Goal: Task Accomplishment & Management: Manage account settings

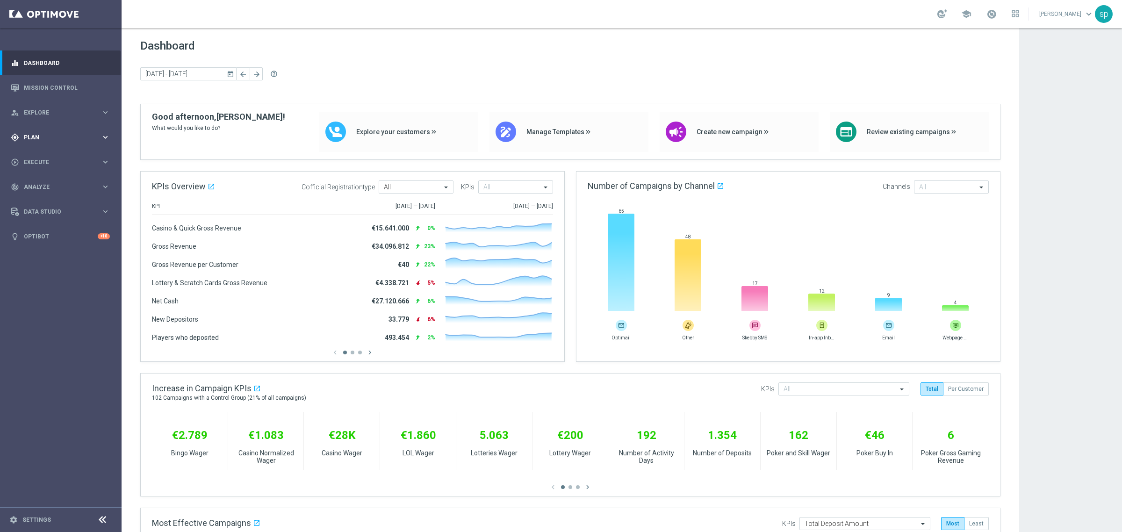
click at [34, 139] on span "Plan" at bounding box center [62, 138] width 77 height 6
click at [43, 157] on link "Target Groups" at bounding box center [60, 156] width 73 height 7
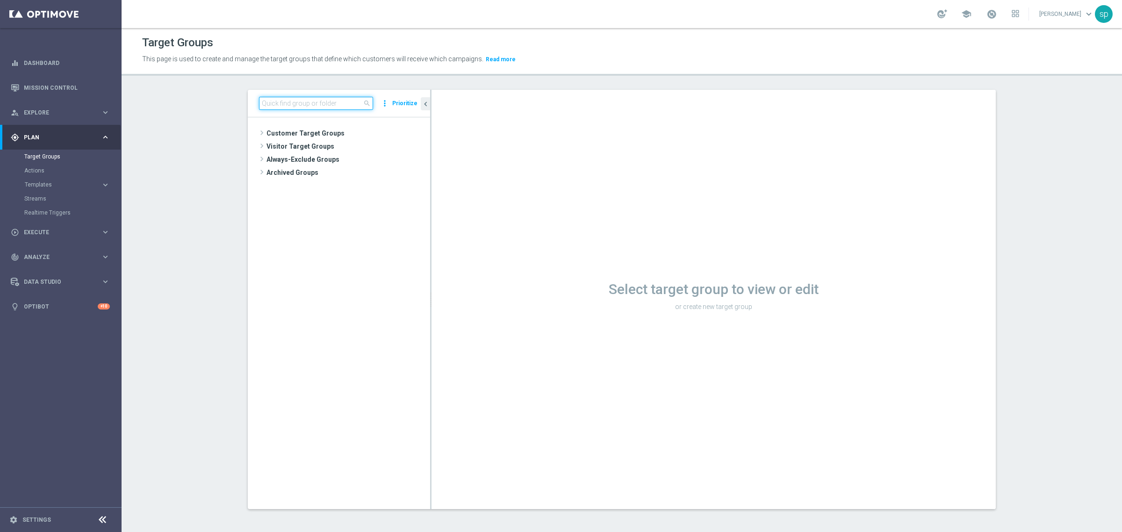
click at [290, 104] on input at bounding box center [316, 103] width 114 height 13
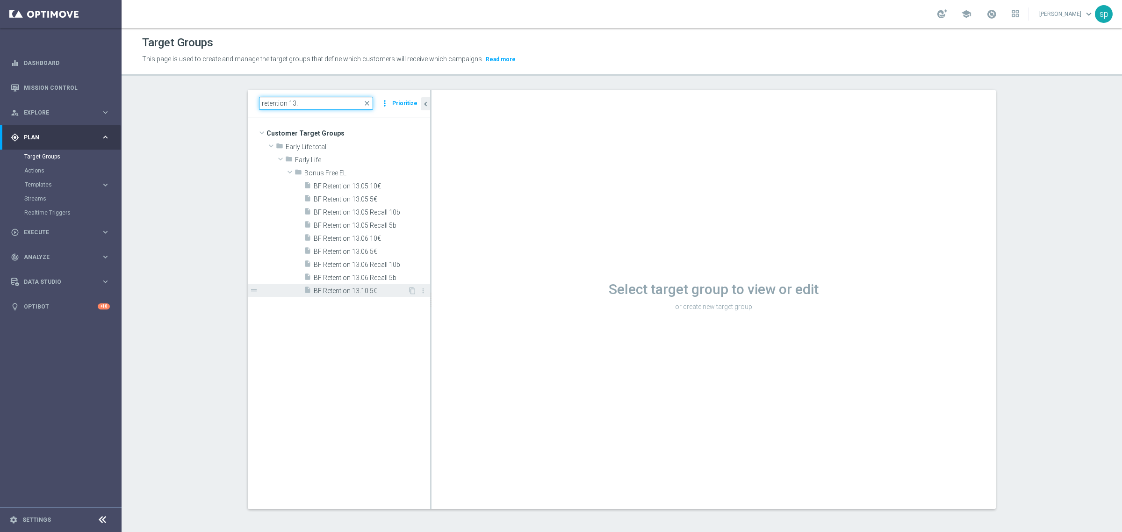
type input "retention 13."
click at [352, 291] on span "BF Retention 13.10 5€" at bounding box center [361, 291] width 94 height 8
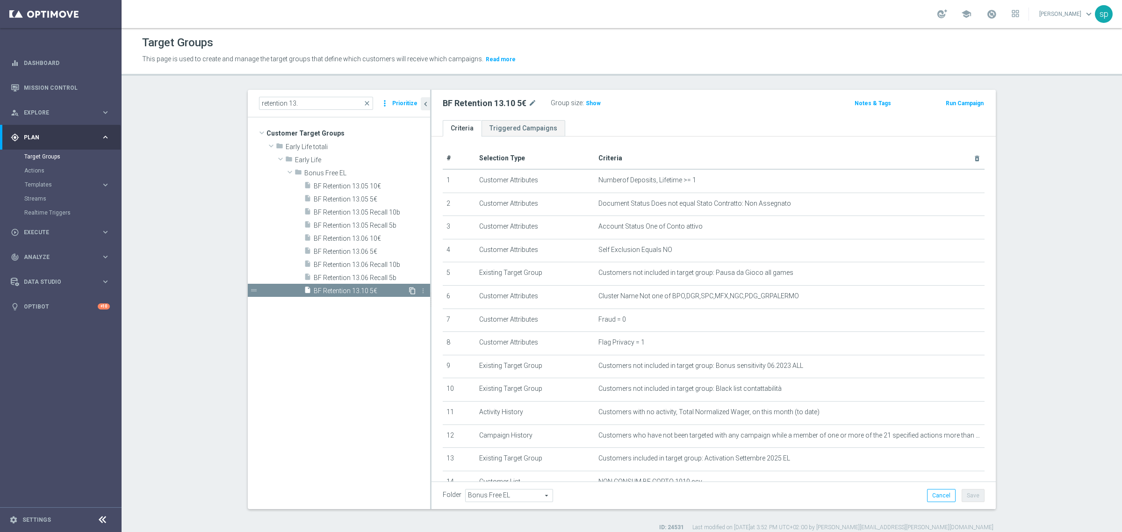
click at [409, 291] on icon "content_copy" at bounding box center [412, 290] width 7 height 7
click at [560, 101] on icon "mode_edit" at bounding box center [564, 103] width 8 height 11
click at [466, 103] on input "Copy of BF Retention 13.10 5€" at bounding box center [506, 104] width 126 height 13
click at [527, 103] on input "BF Retention 13.10 5€" at bounding box center [506, 104] width 126 height 13
type input "BF Retention 13.10 5€_dem"
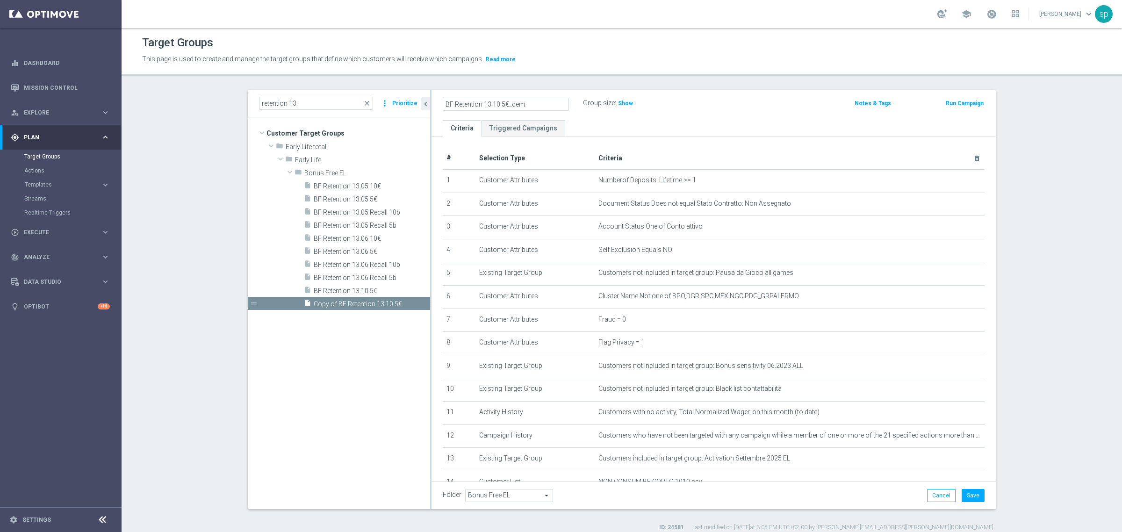
click at [758, 113] on div "BF Retention 13.10 5€_dem Group size : Show Notes & Tags Run Campaign" at bounding box center [714, 105] width 564 height 30
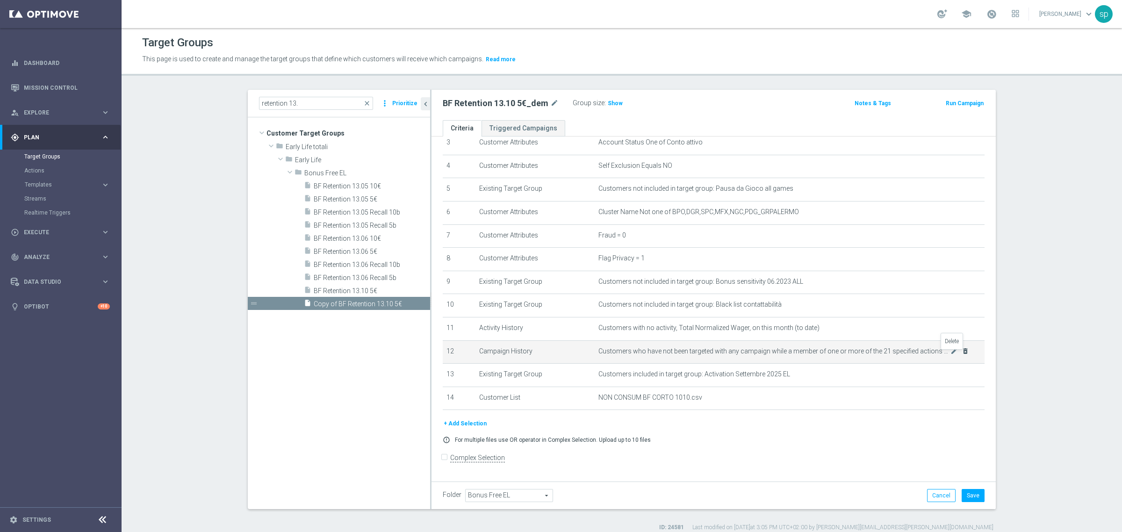
click at [962, 354] on icon "delete_forever" at bounding box center [965, 350] width 7 height 7
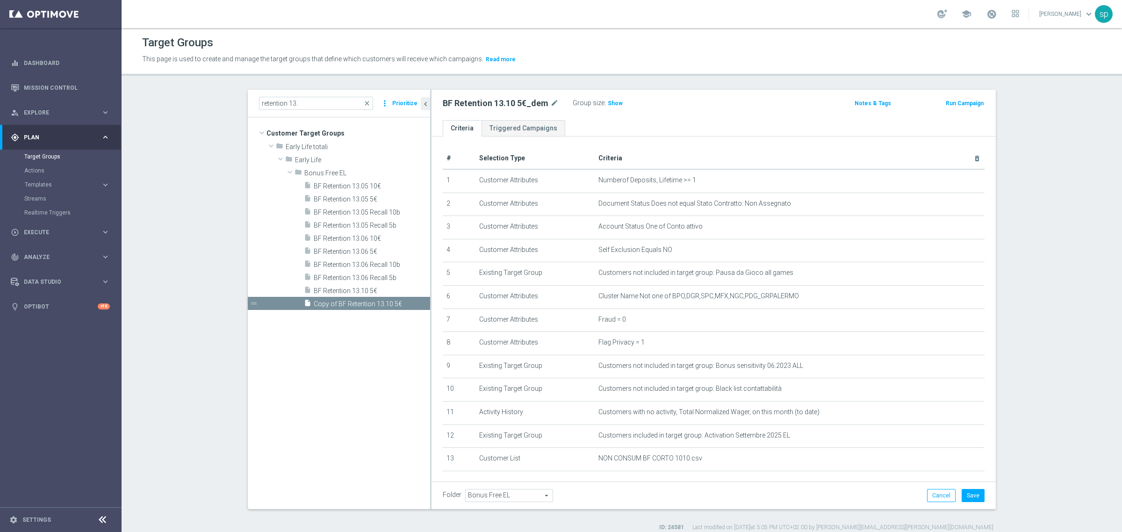
scroll to position [61, 0]
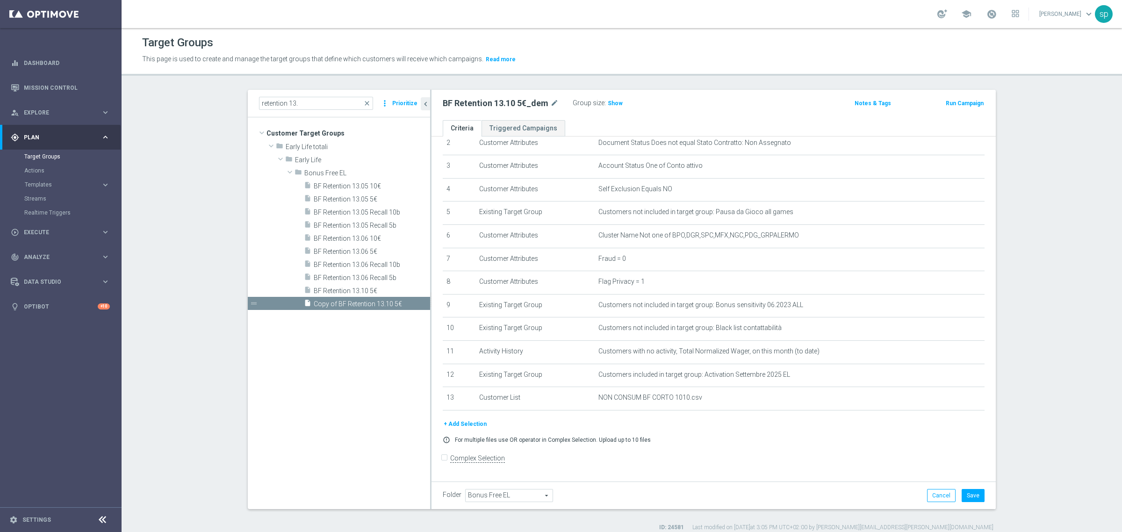
click at [450, 429] on button "+ Add Selection" at bounding box center [465, 424] width 45 height 10
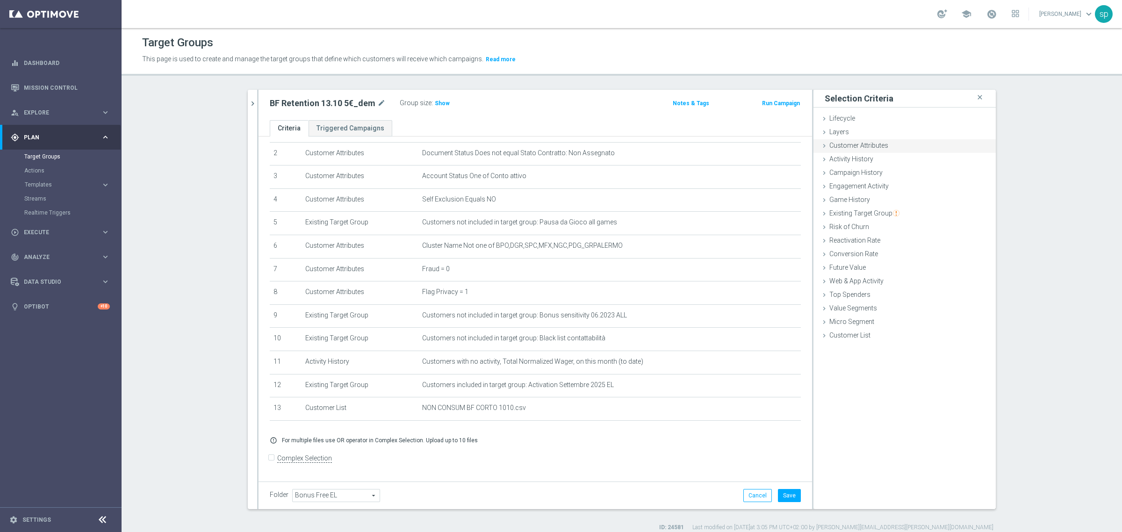
click at [865, 145] on span "Customer Attributes" at bounding box center [859, 145] width 59 height 7
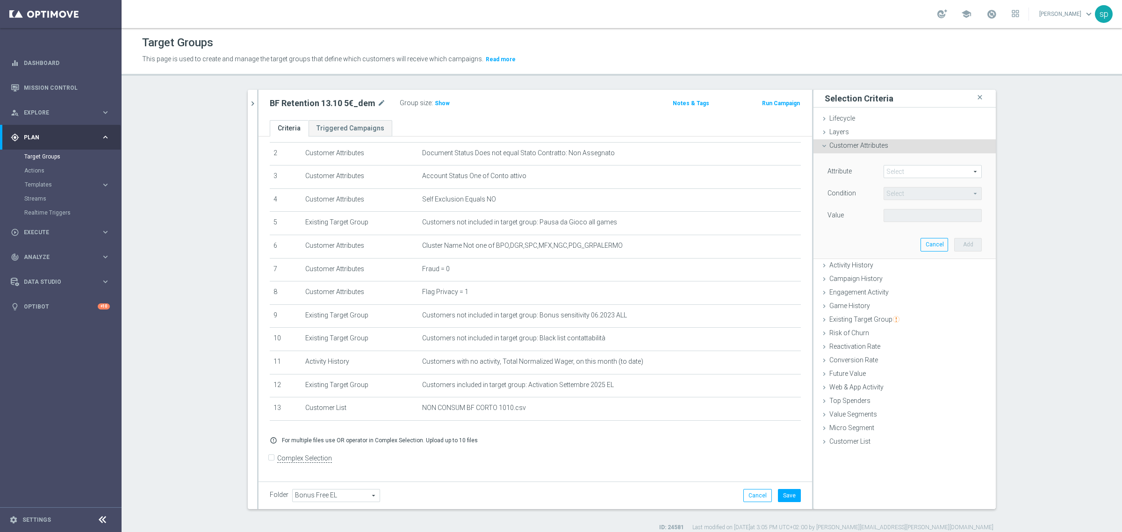
click at [908, 171] on span at bounding box center [932, 172] width 97 height 12
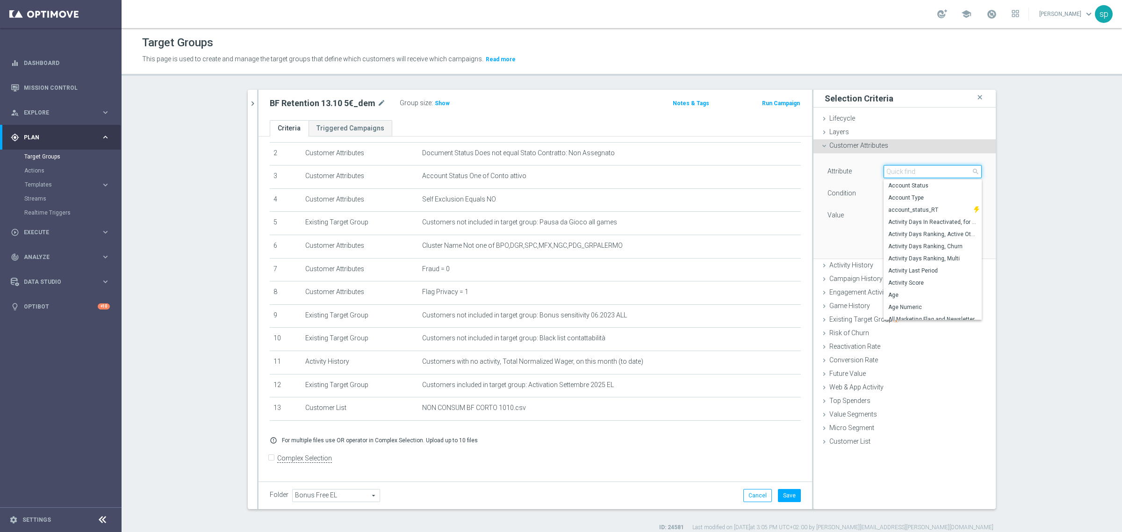
click at [908, 171] on input "search" at bounding box center [933, 171] width 98 height 13
type input "profi"
click at [923, 269] on span "Profiling Flag" at bounding box center [932, 270] width 89 height 7
type input "Profiling Flag"
type input "Equals"
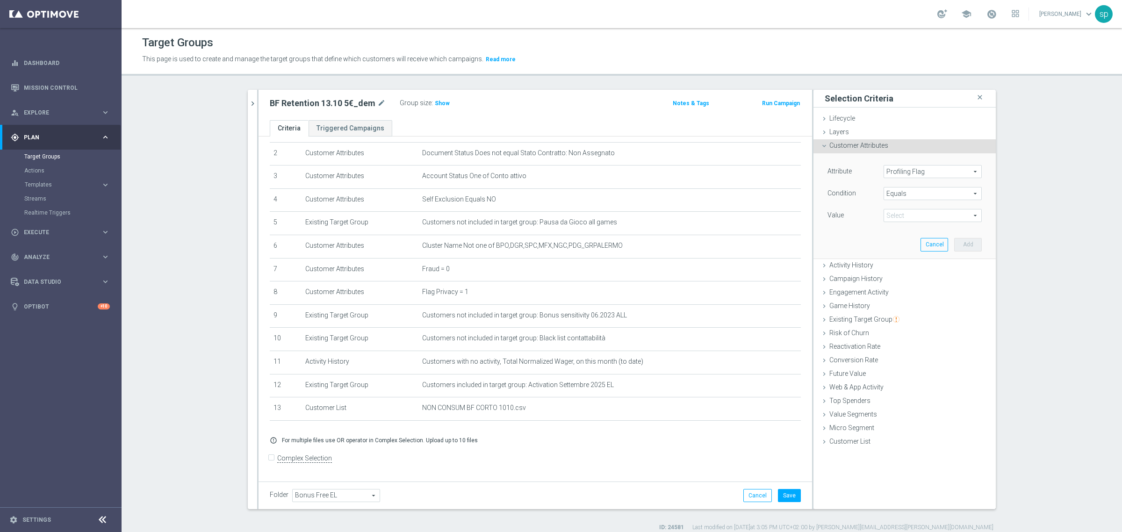
click at [973, 212] on span at bounding box center [932, 215] width 97 height 12
click at [912, 264] on span "Y" at bounding box center [932, 265] width 89 height 7
type input "Y"
click at [966, 243] on button "Add" at bounding box center [968, 244] width 28 height 13
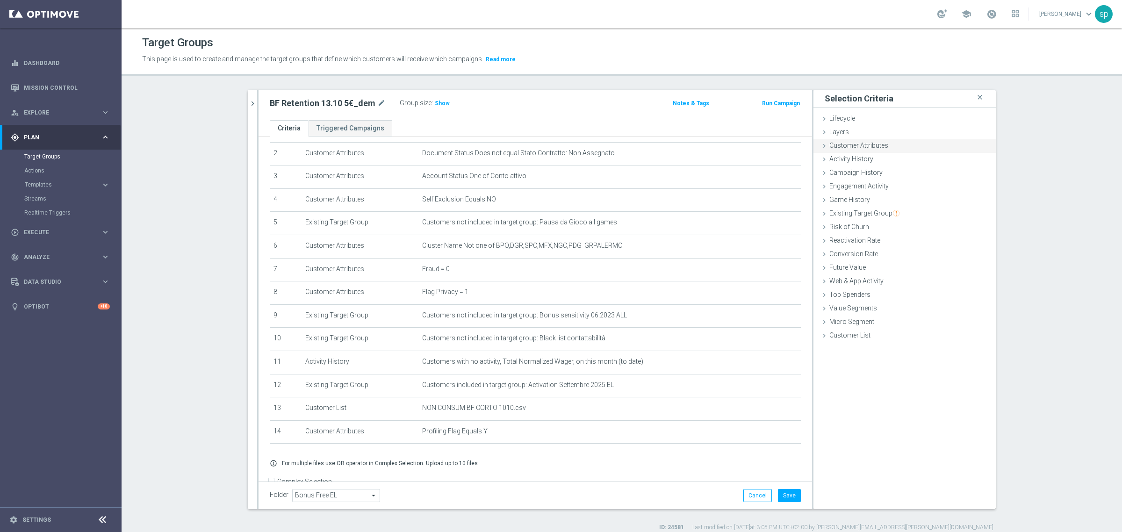
click at [853, 144] on span "Customer Attributes" at bounding box center [859, 145] width 59 height 7
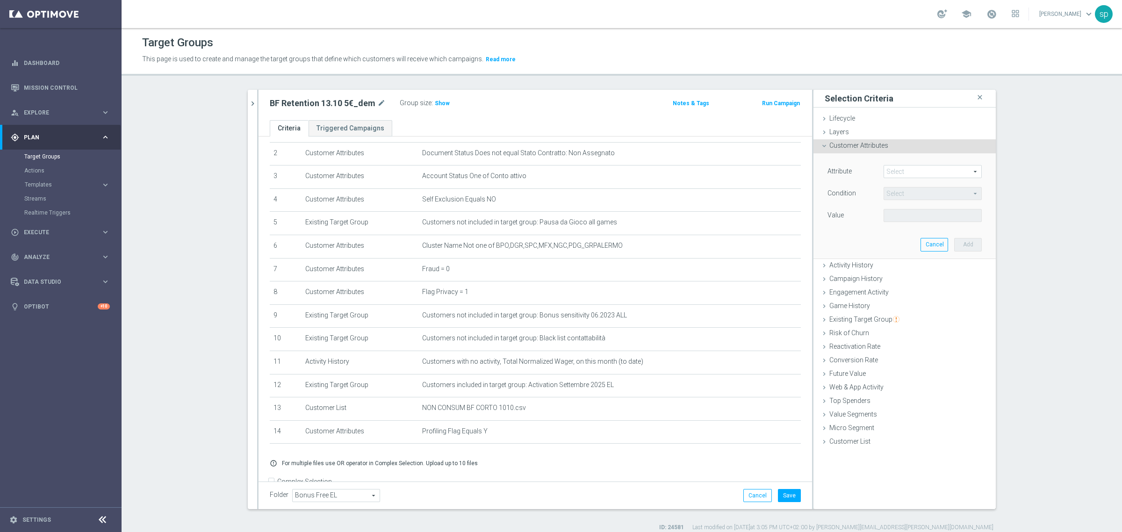
click at [917, 169] on span at bounding box center [932, 172] width 97 height 12
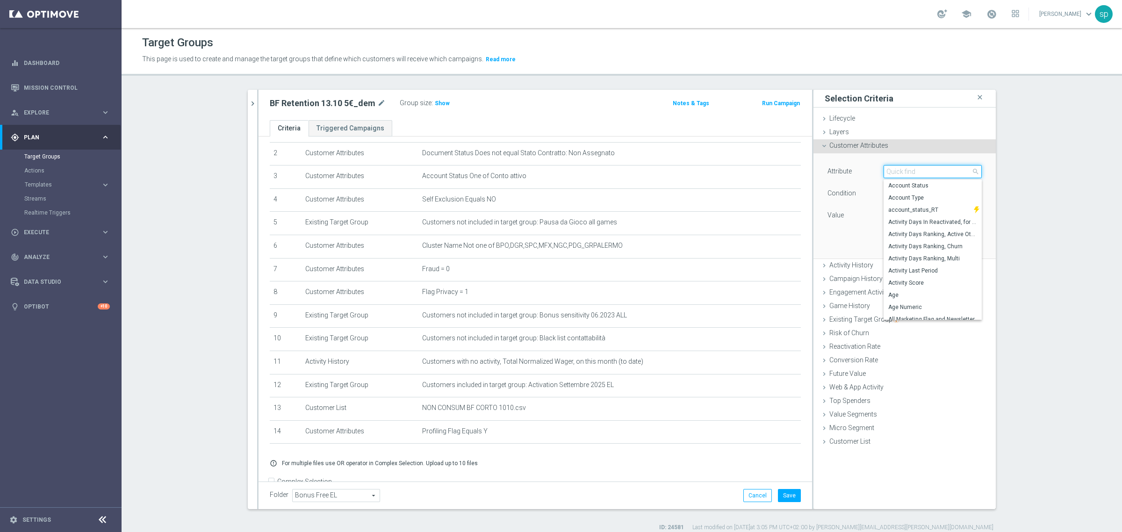
click at [917, 169] on input "search" at bounding box center [933, 171] width 98 height 13
type input "optima"
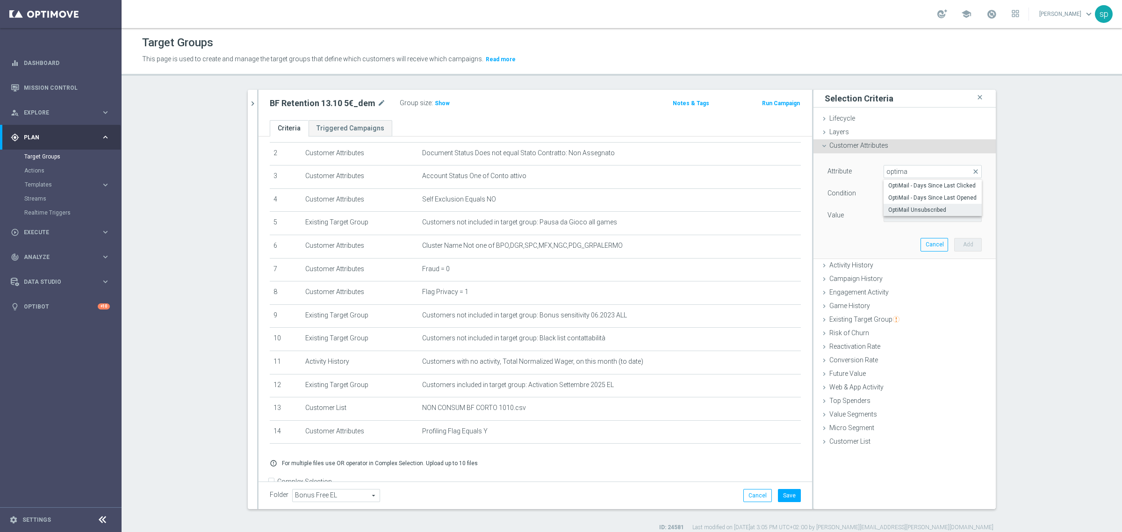
click at [937, 209] on span "OptiMail Unsubscribed" at bounding box center [932, 209] width 89 height 7
type input "OptiMail Unsubscribed"
click at [906, 194] on span "Equals" at bounding box center [932, 194] width 97 height 12
click at [919, 243] on span "Does not equal" at bounding box center [932, 243] width 89 height 7
type input "Does not equal"
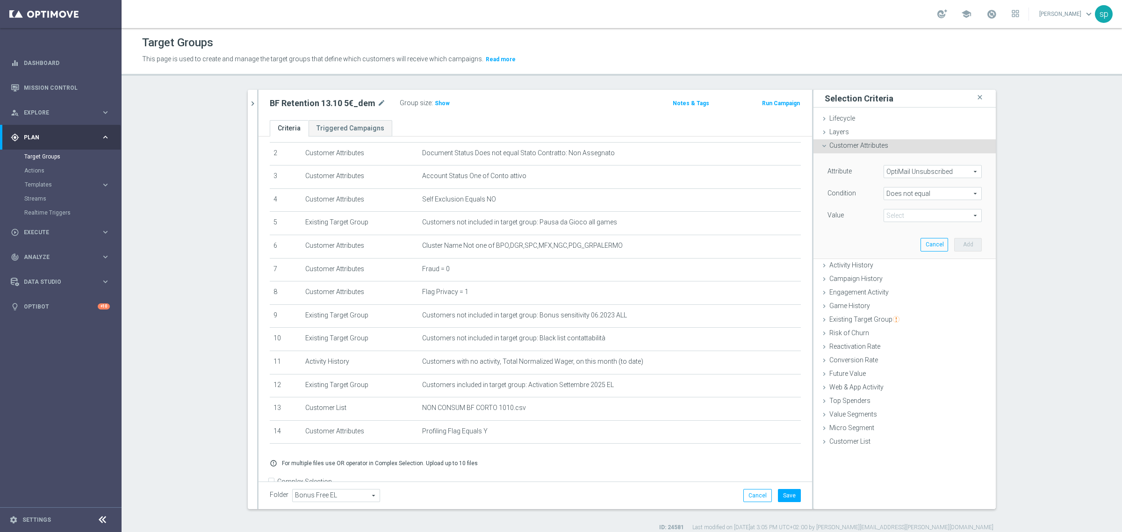
click at [924, 208] on div "Attribute OptiMail Unsubscribed OptiMail Unsubscribed arrow_drop_down search Co…" at bounding box center [905, 194] width 154 height 59
click at [931, 218] on span at bounding box center [932, 215] width 97 height 12
click at [931, 225] on label "Sisal Marketing" at bounding box center [933, 230] width 98 height 12
type input "Sisal Marketing"
click at [962, 242] on button "Add" at bounding box center [968, 244] width 28 height 13
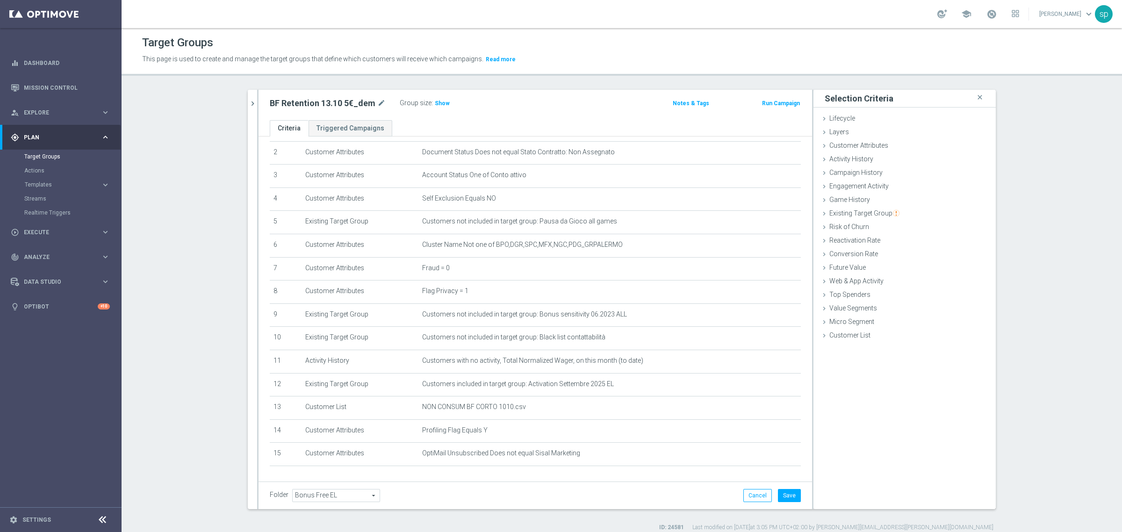
scroll to position [97, 0]
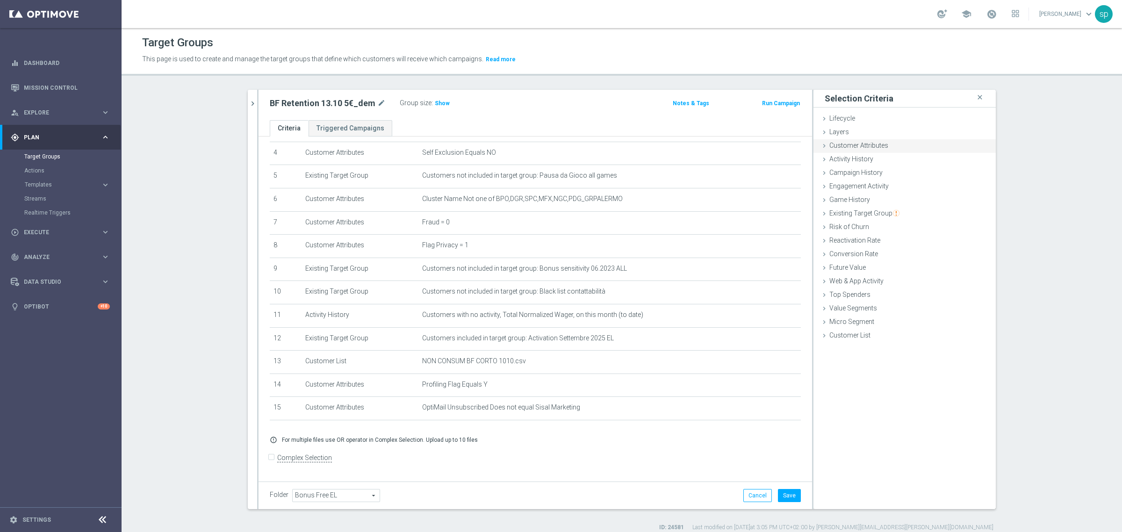
click at [859, 143] on span "Customer Attributes" at bounding box center [859, 145] width 59 height 7
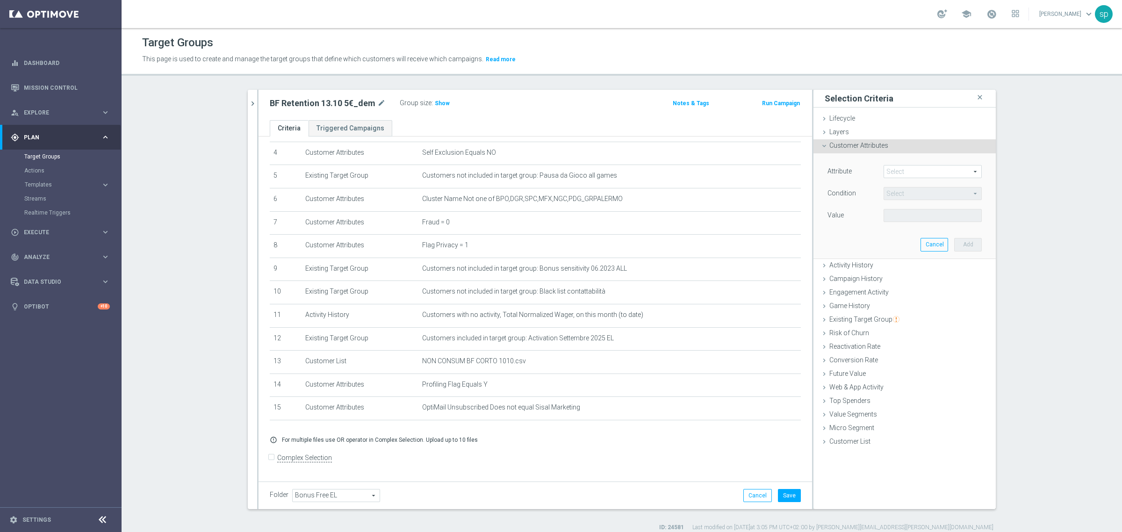
click at [906, 164] on div "Attribute Select arrow_drop_down search Condition Select arrow_drop_down search…" at bounding box center [905, 205] width 168 height 105
drag, startPoint x: 906, startPoint y: 164, endPoint x: 907, endPoint y: 171, distance: 7.2
click at [907, 171] on div "Attribute Select arrow_drop_down search Condition Select arrow_drop_down search…" at bounding box center [905, 205] width 168 height 105
click at [907, 171] on span at bounding box center [932, 172] width 97 height 12
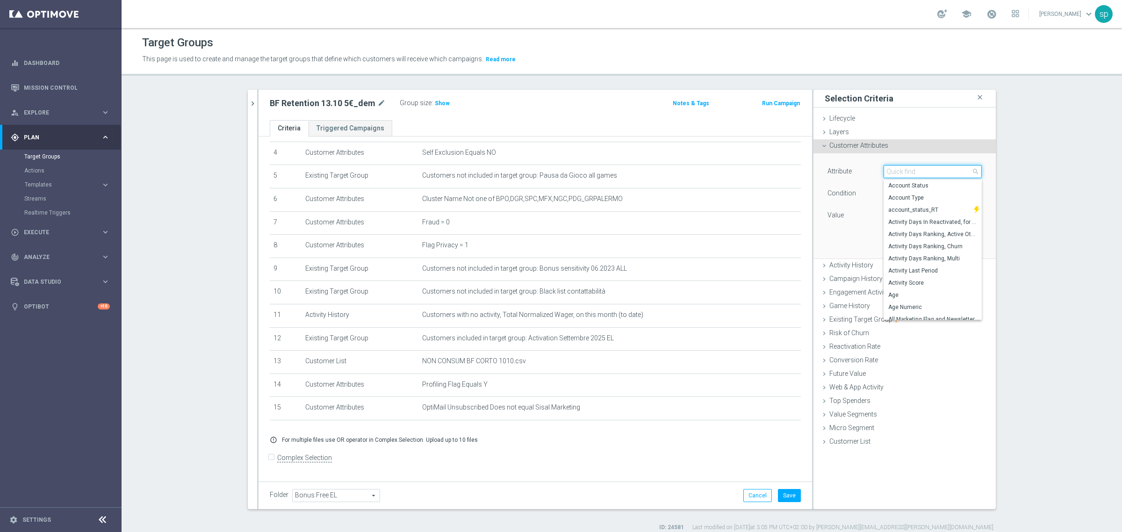
click at [907, 171] on input "search" at bounding box center [933, 171] width 98 height 13
type input "news"
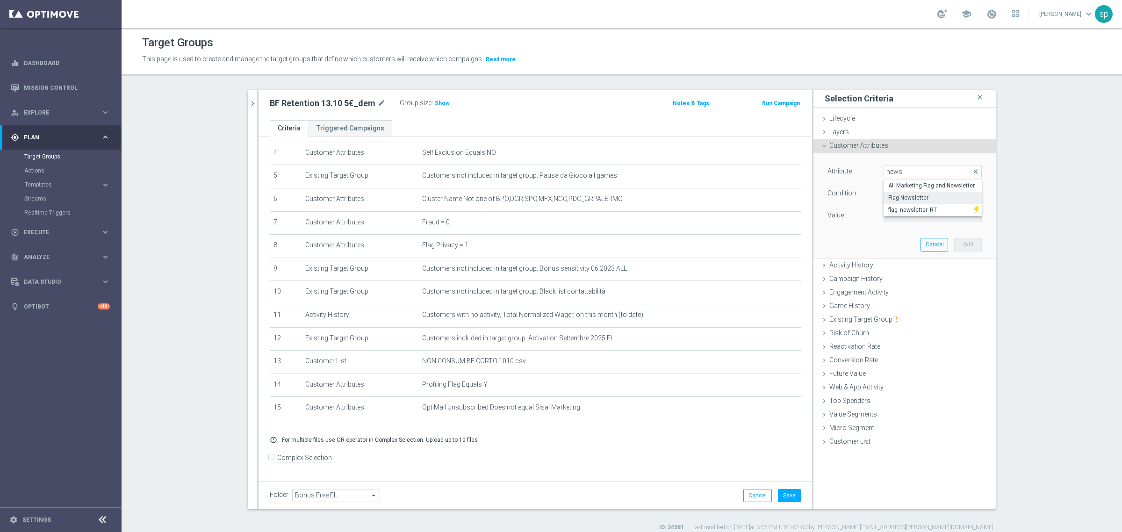
click at [922, 196] on span "Flag Newsletter" at bounding box center [932, 197] width 89 height 7
type input "Flag Newsletter"
type input "="
click at [920, 219] on input "number" at bounding box center [905, 215] width 42 height 13
click at [918, 216] on input "-1" at bounding box center [905, 215] width 42 height 13
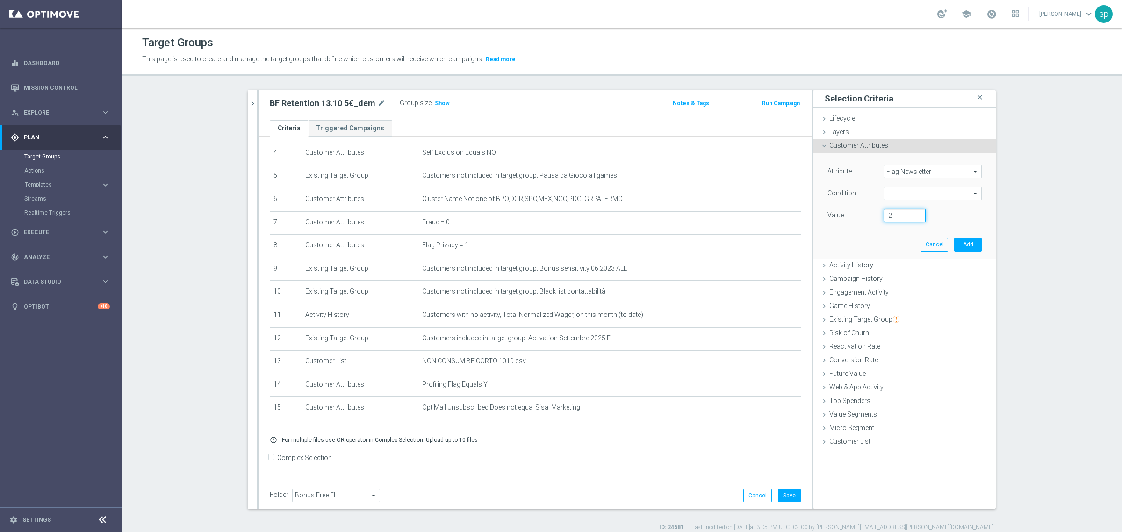
click at [918, 216] on input "-2" at bounding box center [905, 215] width 42 height 13
click at [917, 211] on input "-1" at bounding box center [905, 215] width 42 height 13
click at [917, 211] on input "0" at bounding box center [905, 215] width 42 height 13
type input "1"
click at [917, 211] on input "1" at bounding box center [905, 215] width 42 height 13
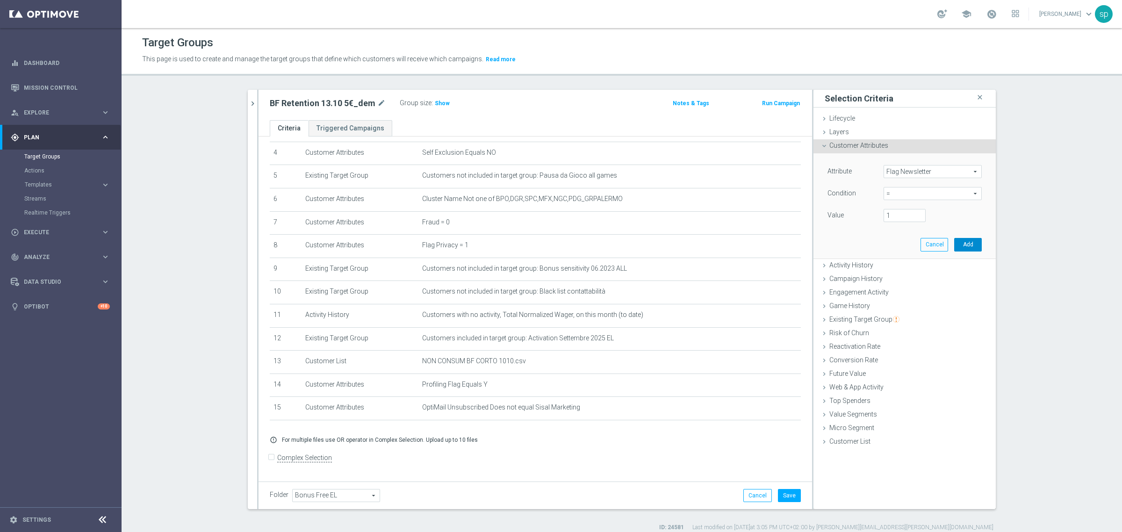
click at [961, 242] on button "Add" at bounding box center [968, 244] width 28 height 13
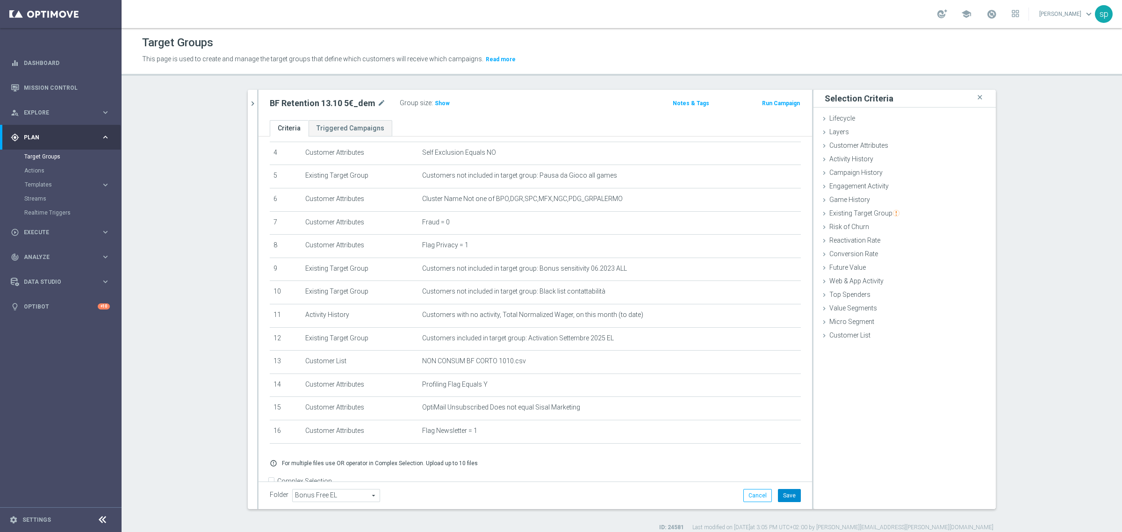
click at [789, 496] on button "Save" at bounding box center [789, 495] width 23 height 13
click at [439, 101] on span "Show" at bounding box center [442, 103] width 15 height 7
click at [377, 102] on icon "mode_edit" at bounding box center [381, 103] width 8 height 11
click at [248, 103] on icon "chevron_right" at bounding box center [252, 103] width 9 height 9
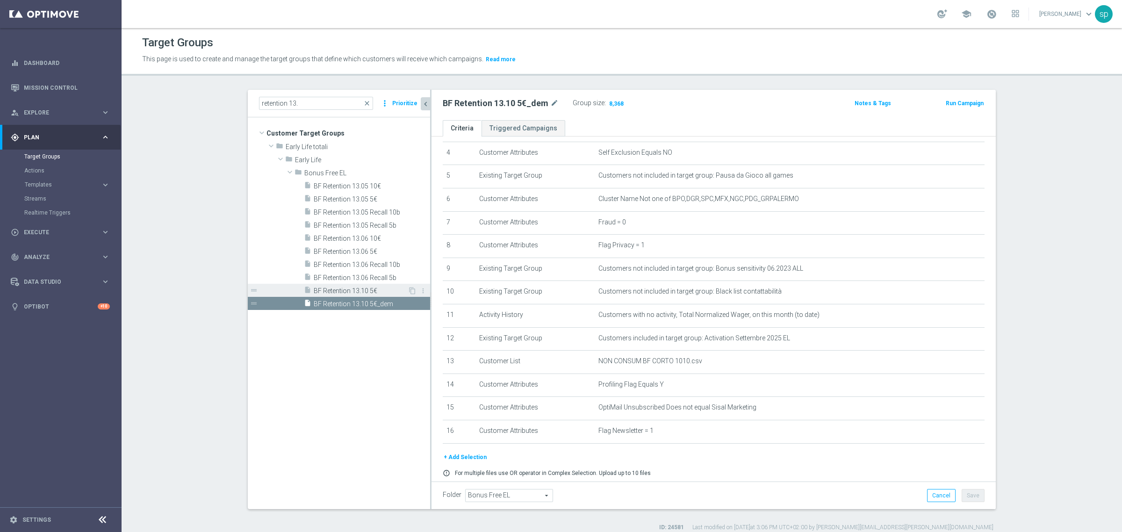
click at [356, 290] on span "BF Retention 13.10 5€" at bounding box center [361, 291] width 94 height 8
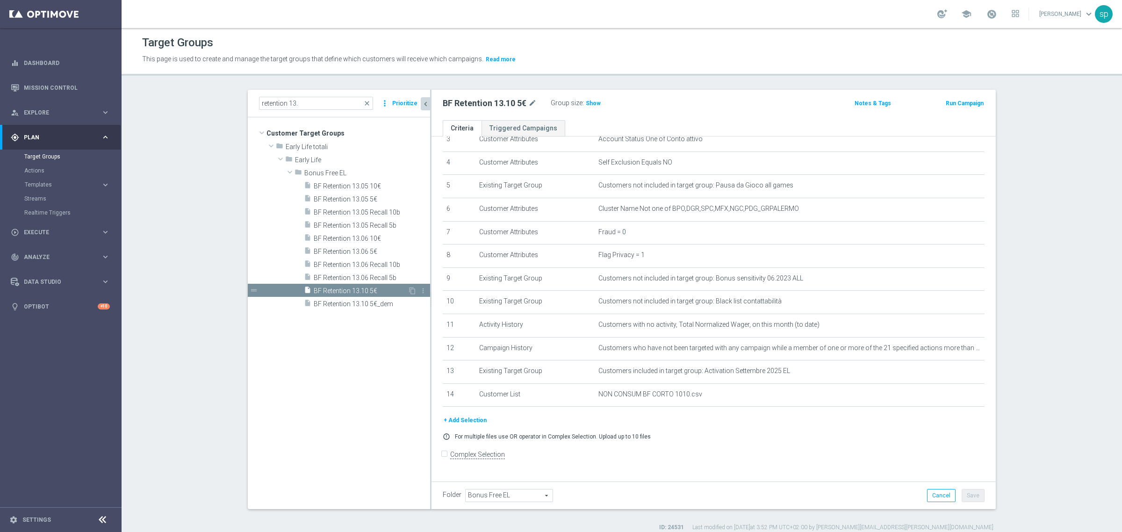
scroll to position [84, 0]
click at [340, 305] on span "BF Retention 13.10 5€_dem" at bounding box center [361, 304] width 94 height 8
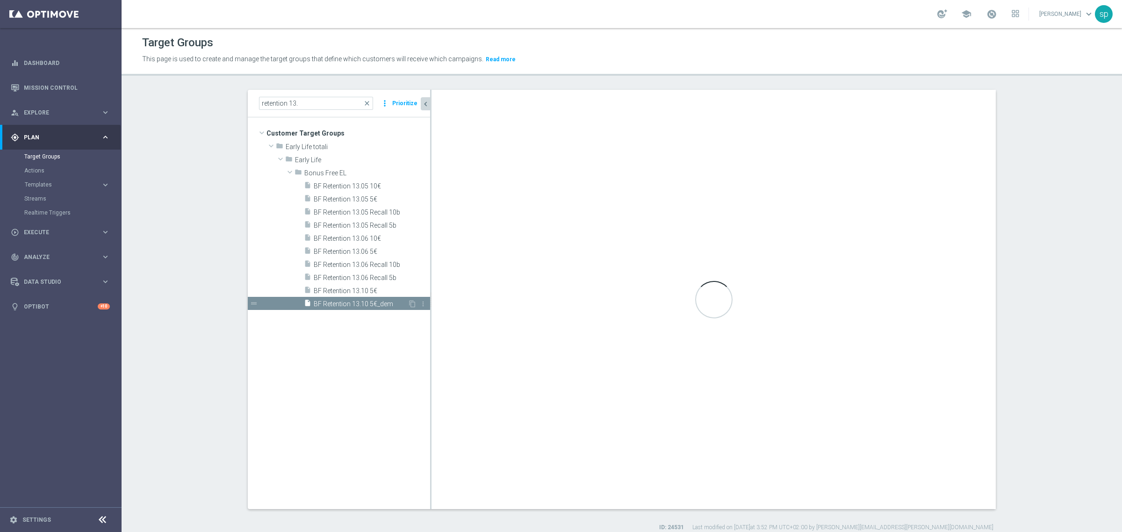
scroll to position [97, 0]
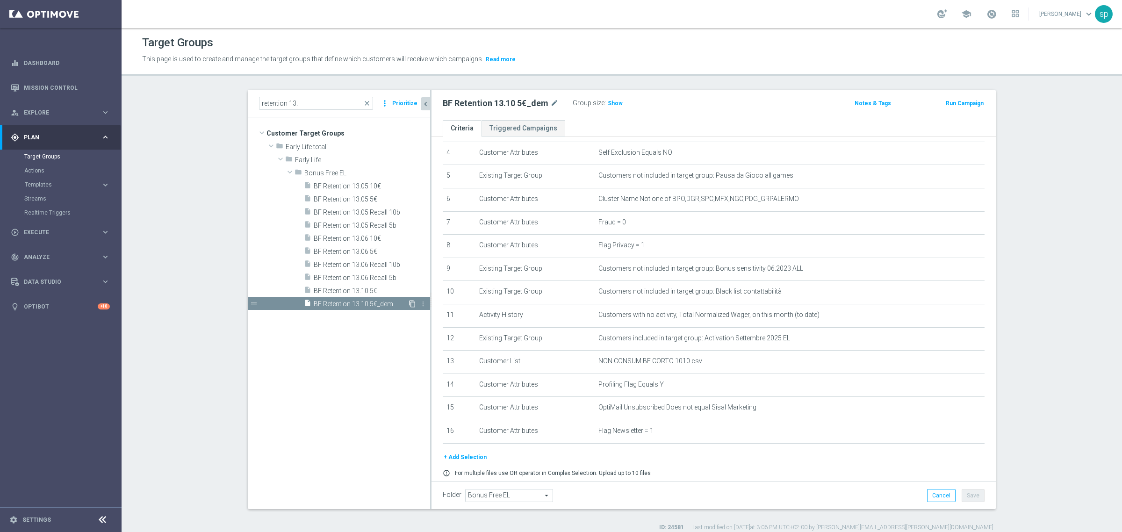
click at [409, 302] on icon "content_copy" at bounding box center [412, 303] width 7 height 7
click at [563, 101] on icon "mode_edit" at bounding box center [565, 103] width 8 height 11
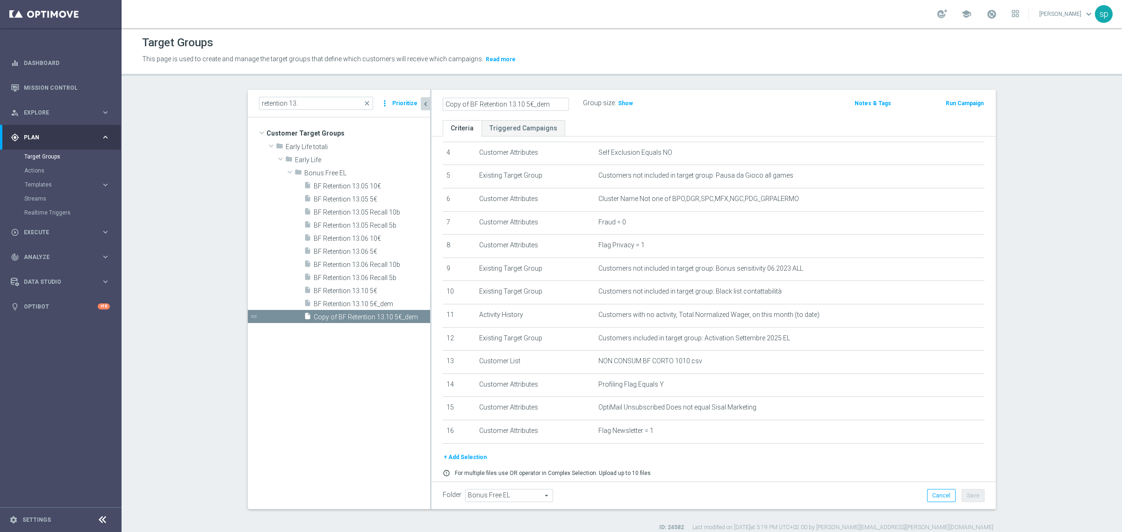
click at [553, 104] on input "Copy of BF Retention 13.10 5€_dem" at bounding box center [506, 104] width 126 height 13
click at [464, 103] on input "Copy of BF Retention 13.10 5€_sms" at bounding box center [506, 104] width 126 height 13
type input "BF Retention 13.10 5€_sms"
click at [718, 93] on div "BF Retention 13.10 5€_sms Group size : Show Notes & Tags Run Campaign" at bounding box center [714, 105] width 564 height 30
click at [951, 434] on icon "mode_edit" at bounding box center [954, 430] width 7 height 7
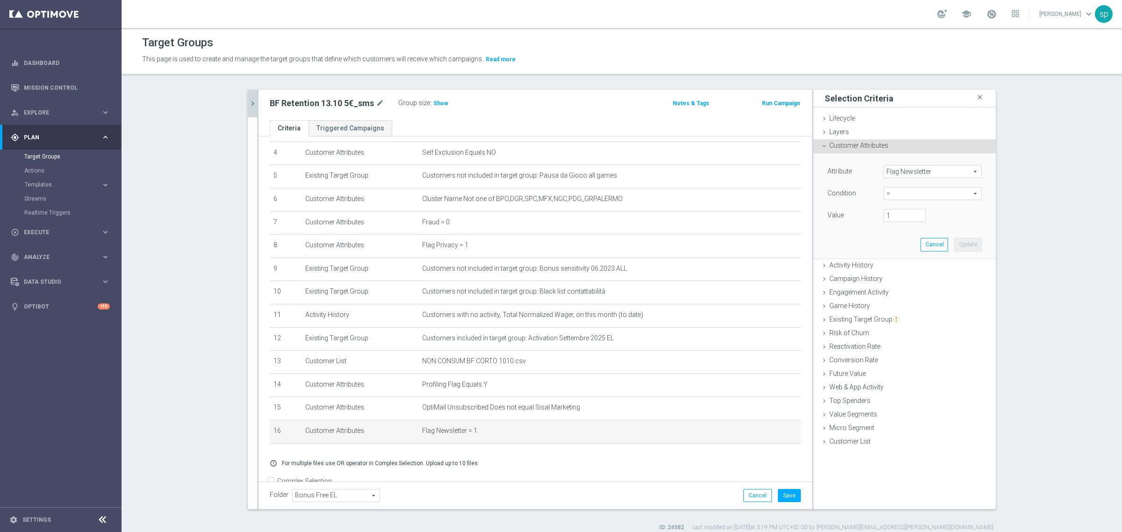
click at [896, 165] on div "Attribute Flag Newsletter Flag Newsletter arrow_drop_down search Condition = = …" at bounding box center [905, 205] width 168 height 105
click at [899, 171] on span "Flag Newsletter" at bounding box center [932, 172] width 97 height 12
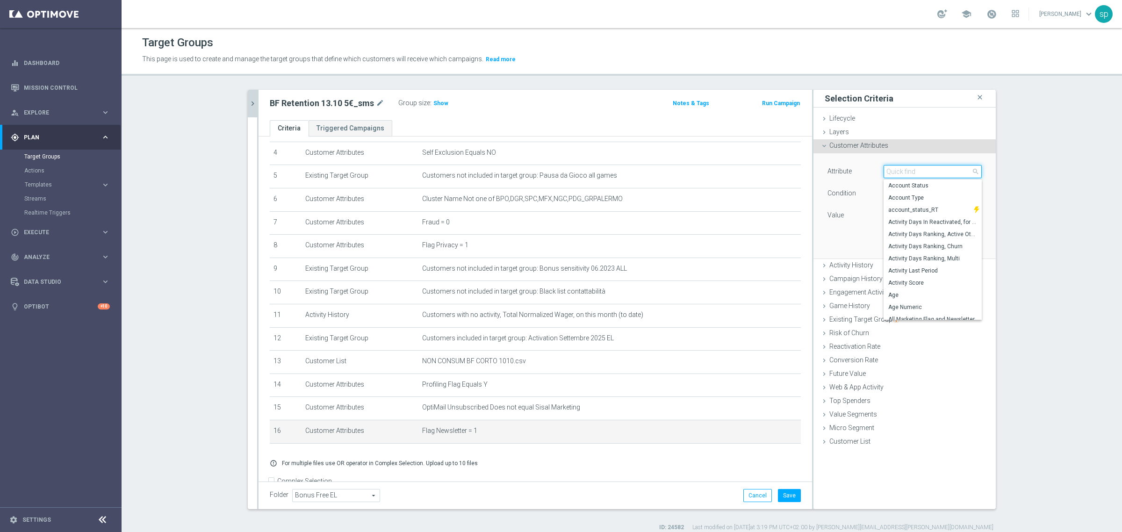
click at [899, 171] on input "search" at bounding box center [933, 171] width 98 height 13
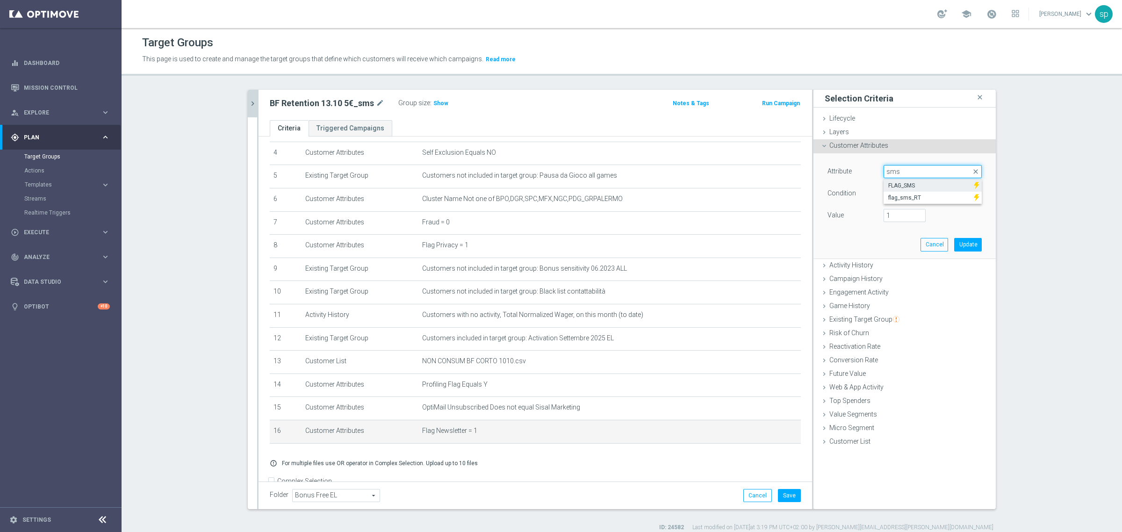
type input "sms"
click at [909, 188] on span "FLAG_SMS" at bounding box center [928, 185] width 81 height 7
type input "FLAG_SMS"
type input "Equals"
click at [910, 217] on span at bounding box center [932, 215] width 97 height 12
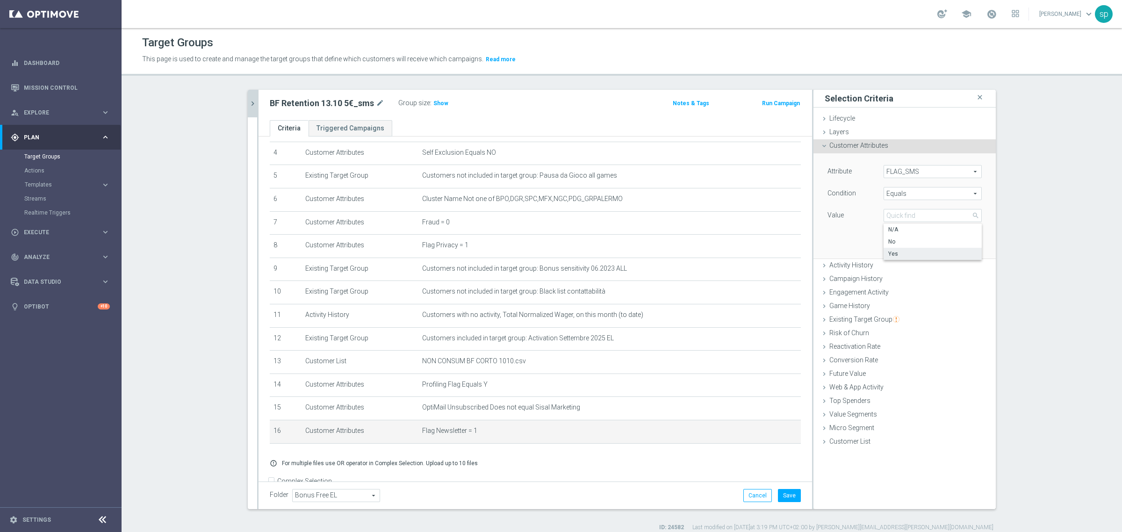
click at [906, 255] on span "Yes" at bounding box center [932, 253] width 89 height 7
type input "Yes"
click at [962, 246] on button "Update" at bounding box center [968, 244] width 28 height 13
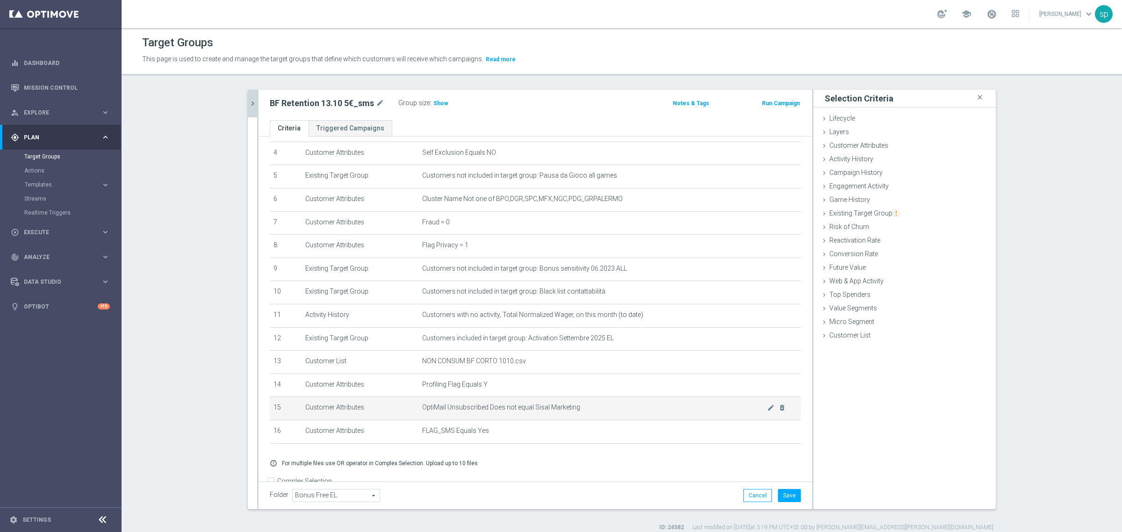
click at [774, 410] on td "OptiMail Unsubscribed Does not equal Sisal Marketing mode_edit delete_forever" at bounding box center [610, 408] width 383 height 23
click at [779, 410] on icon "delete_forever" at bounding box center [782, 407] width 7 height 7
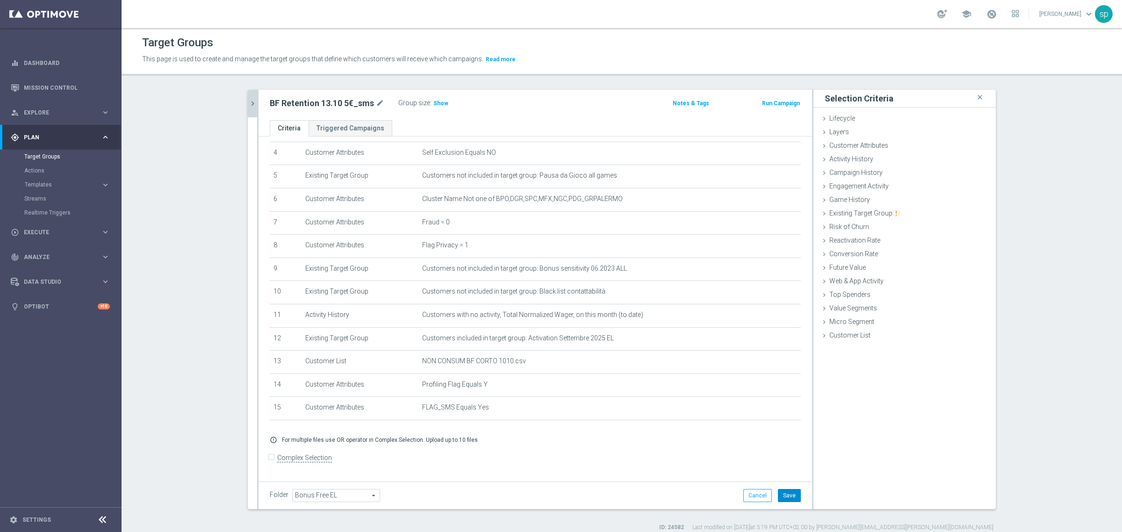
click at [789, 490] on button "Save" at bounding box center [789, 495] width 23 height 13
click at [434, 104] on span "Show" at bounding box center [440, 103] width 15 height 7
click at [437, 104] on span "7,061" at bounding box center [442, 104] width 16 height 9
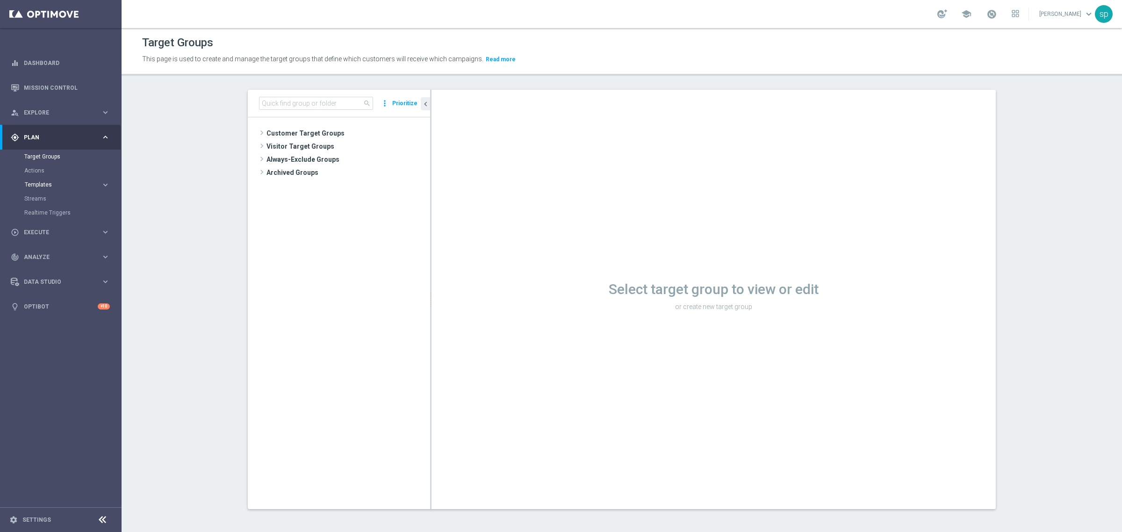
click at [43, 183] on span "Templates" at bounding box center [58, 185] width 67 height 6
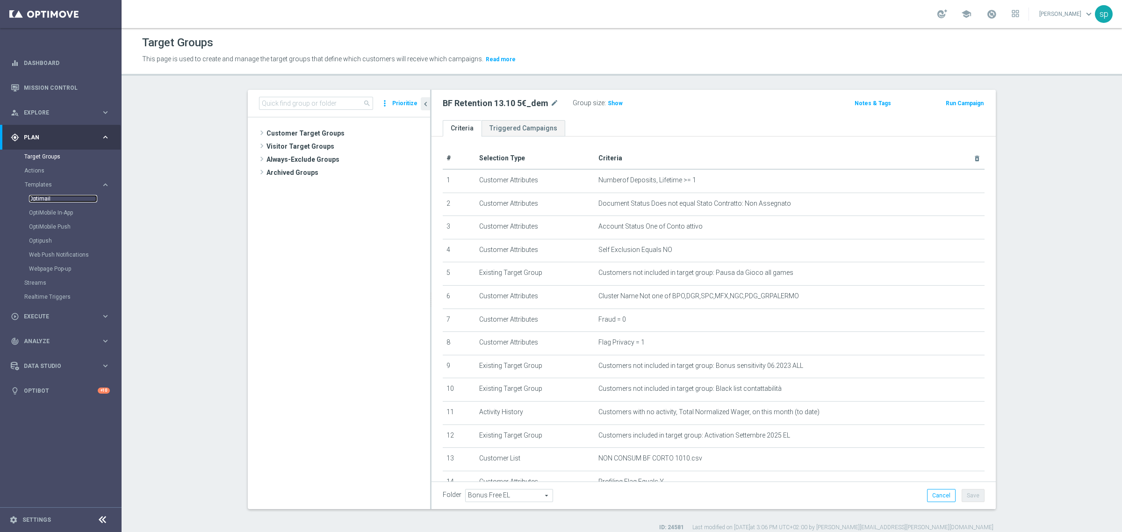
click at [45, 196] on link "Optimail" at bounding box center [63, 198] width 68 height 7
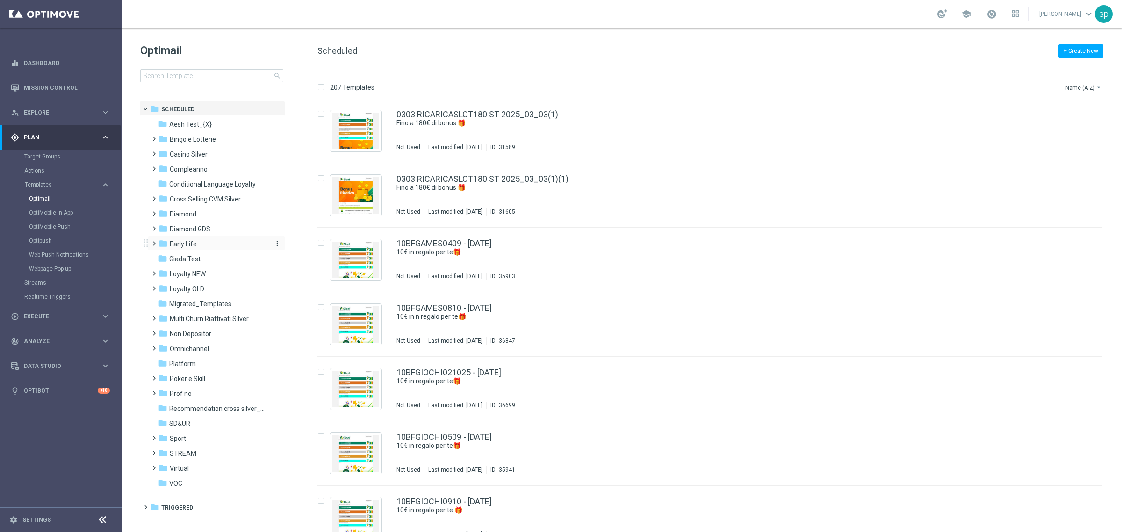
click at [180, 241] on span "Early Life" at bounding box center [183, 244] width 27 height 8
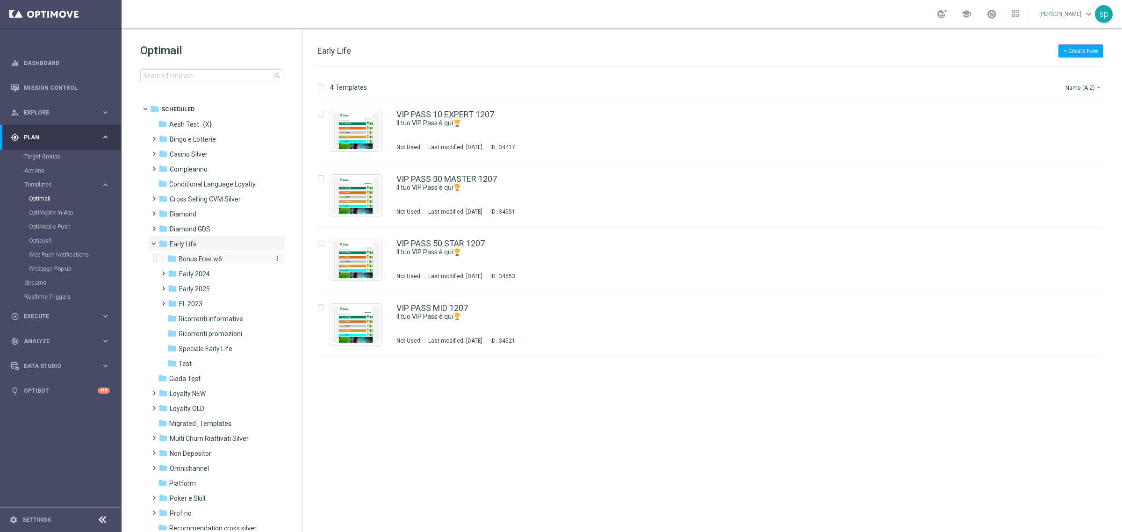
click at [212, 257] on span "Bonus Free w6" at bounding box center [200, 259] width 43 height 8
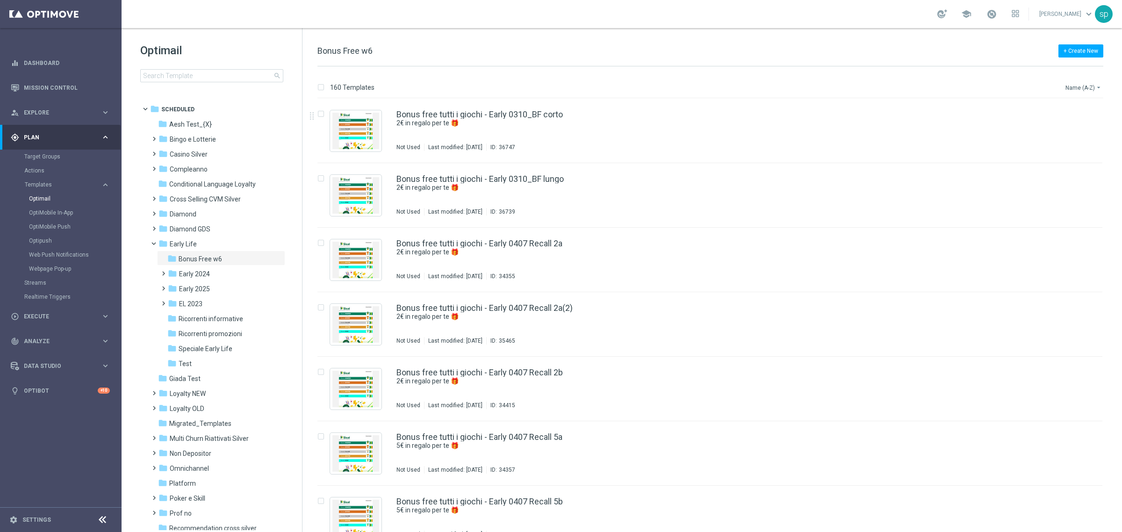
click at [1094, 83] on button "Name (A-Z) arrow_drop_down" at bounding box center [1084, 87] width 39 height 11
click at [1072, 130] on span "Date Modified (Newest)" at bounding box center [1067, 129] width 63 height 7
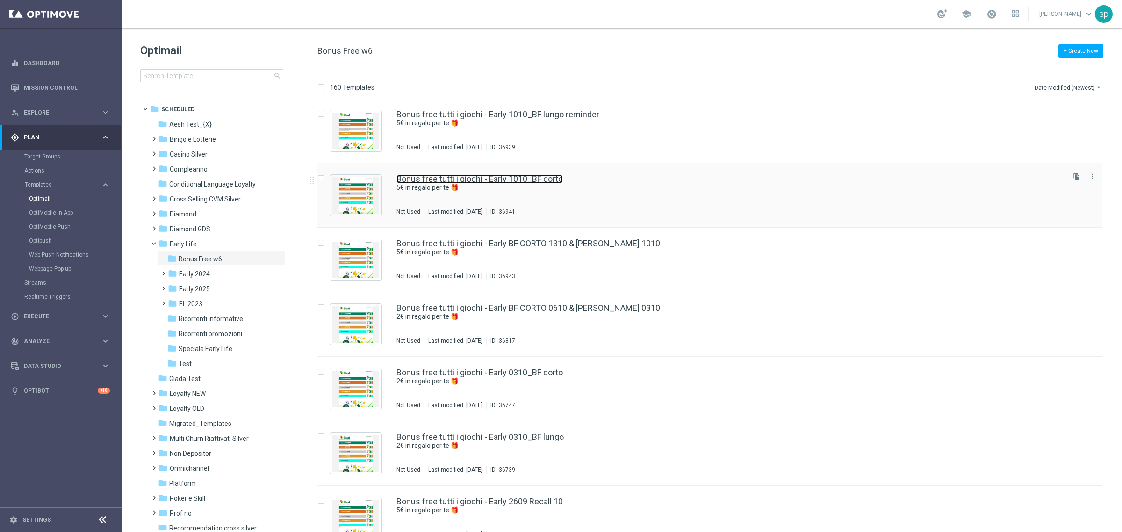
click at [538, 180] on link "Bonus free tutti i giochi - Early 1010_BF corto" at bounding box center [480, 179] width 166 height 8
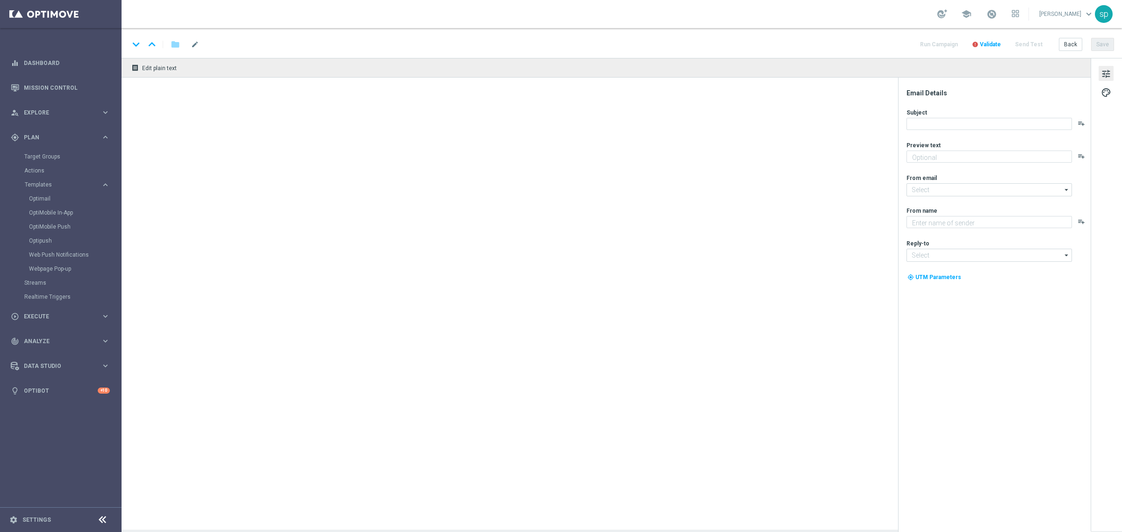
type textarea "5€ in regalo per te 🎁"
type input "[EMAIL_ADDRESS][DOMAIN_NAME]"
type textarea "Sisal"
type input "[EMAIL_ADDRESS][DOMAIN_NAME]"
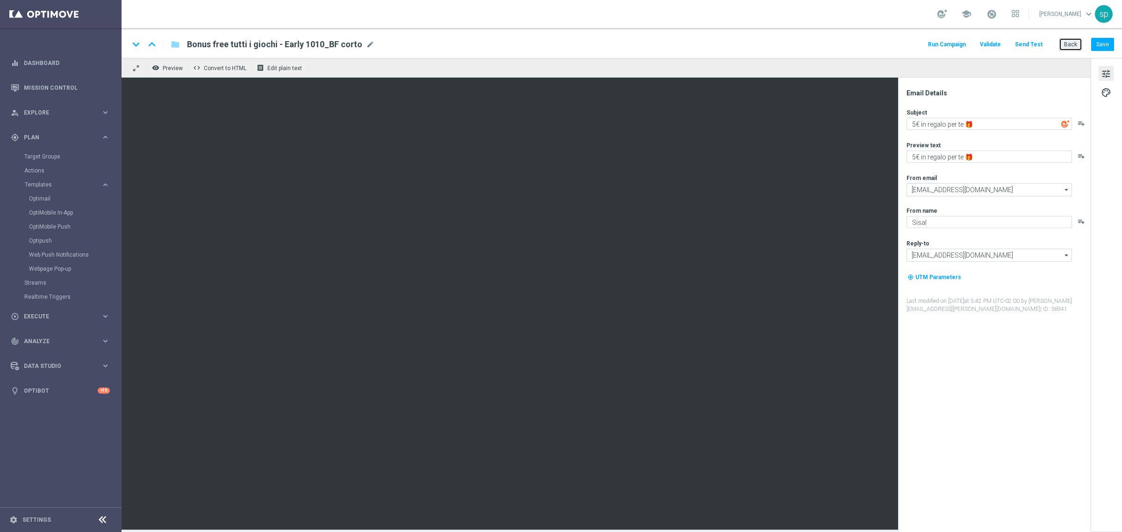
click at [1065, 45] on button "Back" at bounding box center [1070, 44] width 23 height 13
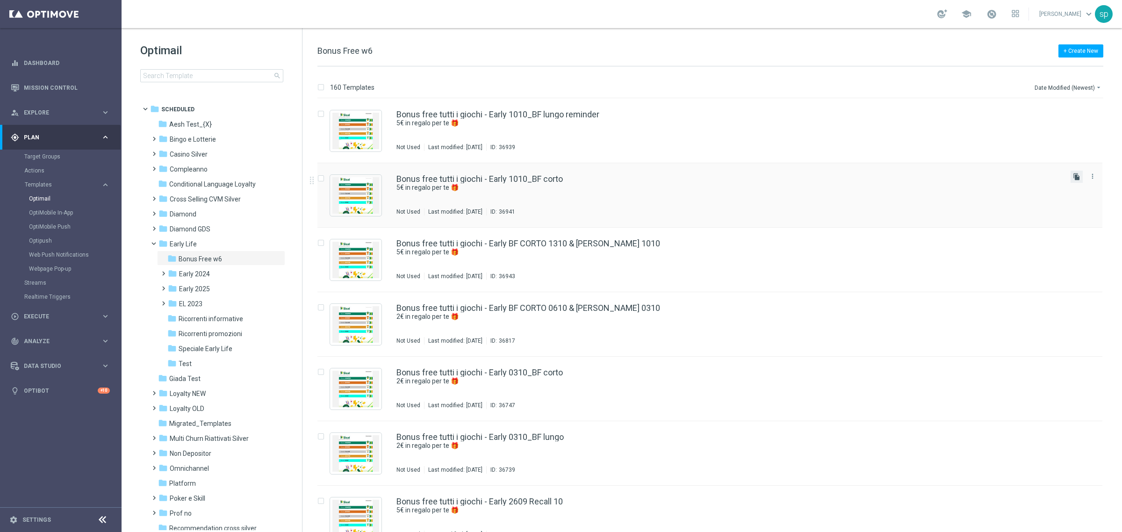
click at [1075, 176] on icon "file_copy" at bounding box center [1076, 176] width 7 height 7
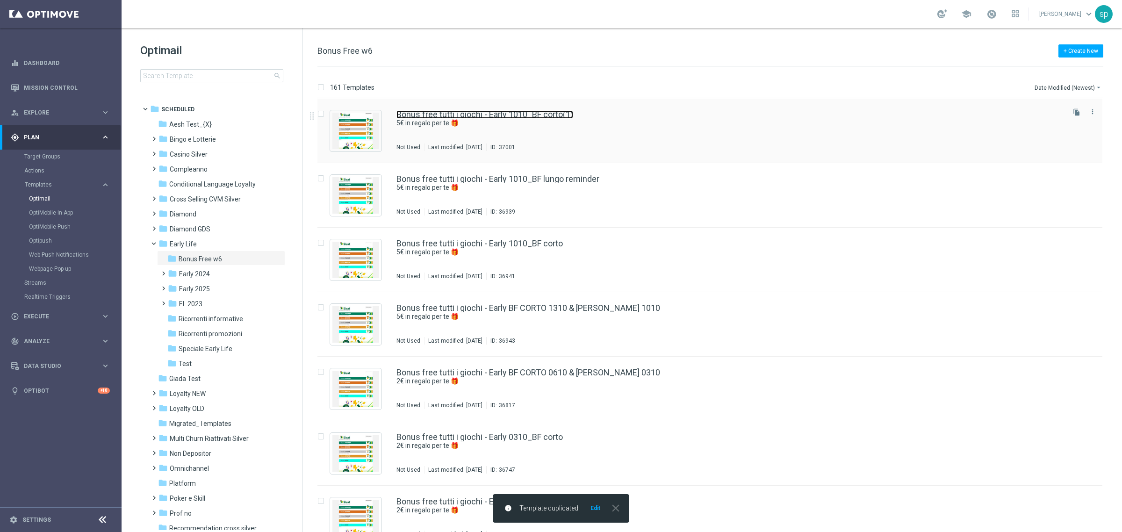
click at [557, 116] on link "Bonus free tutti i giochi - Early 1010_BF corto(1)" at bounding box center [485, 114] width 177 height 8
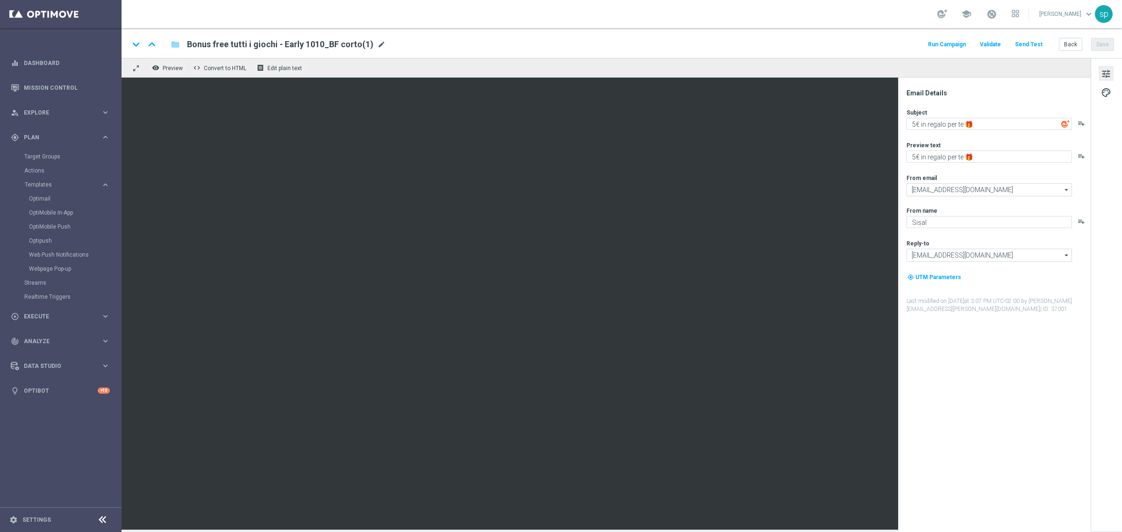
click at [379, 43] on span "mode_edit" at bounding box center [381, 44] width 8 height 8
click at [290, 43] on input "Bonus free tutti i giochi - Early 1010_BF corto(1)" at bounding box center [303, 44] width 232 height 12
click at [287, 43] on input "Bonus free tutti i giochi - Early 1010_BF corto(1)" at bounding box center [303, 44] width 232 height 12
click at [339, 42] on input "Bonus free tutti i giochi - Early 1310_BF corto(1)" at bounding box center [303, 44] width 232 height 12
type input "Bonus free tutti i giochi - Early 1310_BF corto"
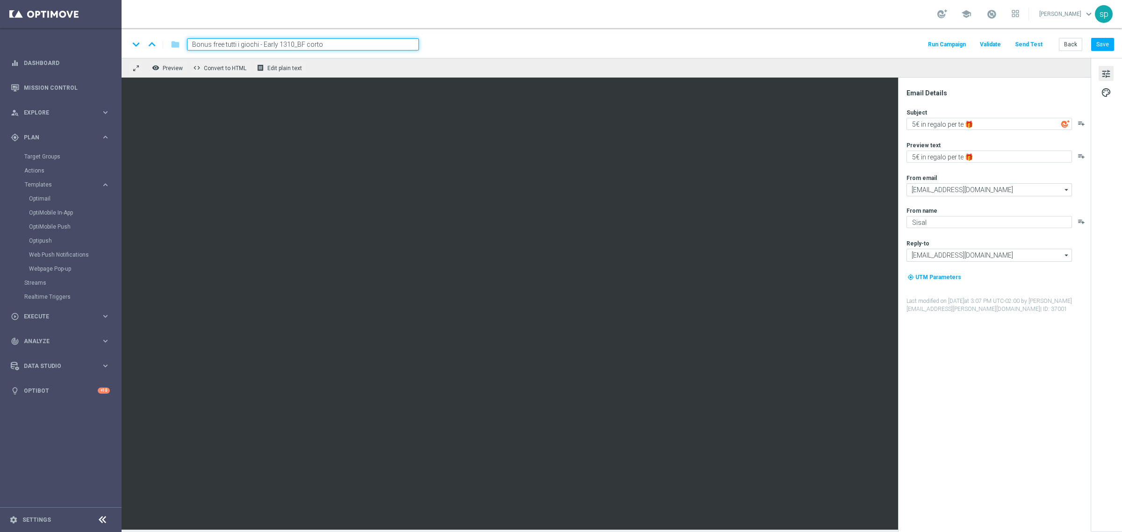
click at [792, 41] on div "keyboard_arrow_down keyboard_arrow_up folder Bonus free tutti i giochi - Early …" at bounding box center [621, 44] width 985 height 12
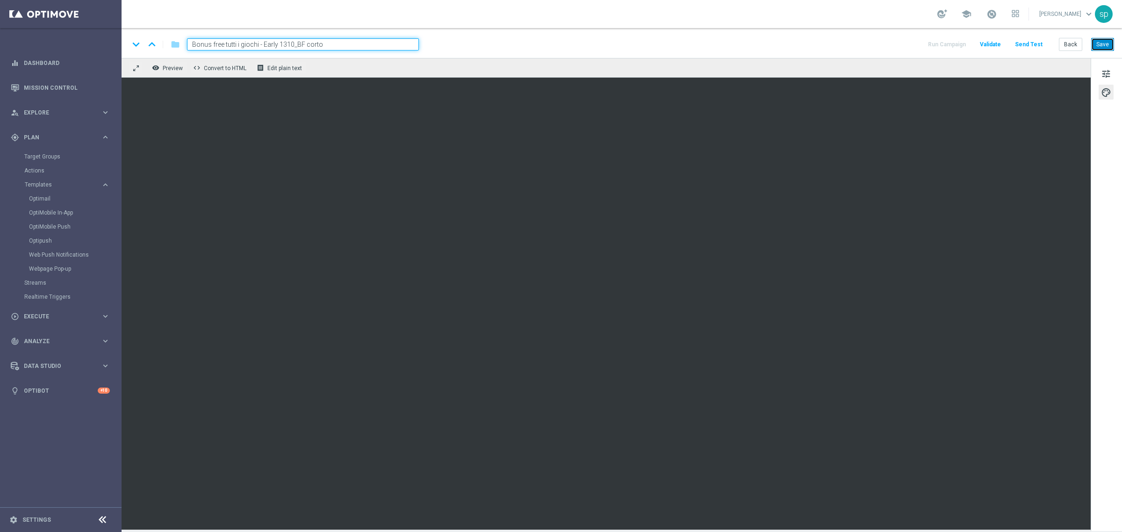
click at [1102, 41] on button "Save" at bounding box center [1102, 44] width 23 height 13
click at [997, 10] on span at bounding box center [992, 14] width 10 height 10
click at [868, 46] on div "keyboard_arrow_down keyboard_arrow_up folder Bonus free tutti i giochi - Early …" at bounding box center [621, 44] width 985 height 12
click at [957, 42] on button "Run Campaign" at bounding box center [947, 44] width 41 height 13
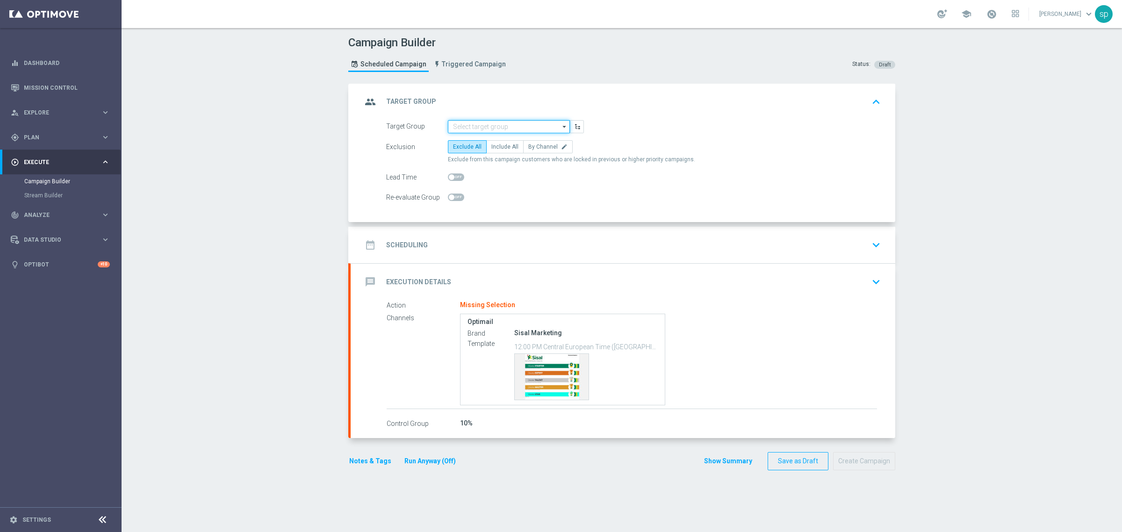
click at [506, 121] on input at bounding box center [509, 126] width 122 height 13
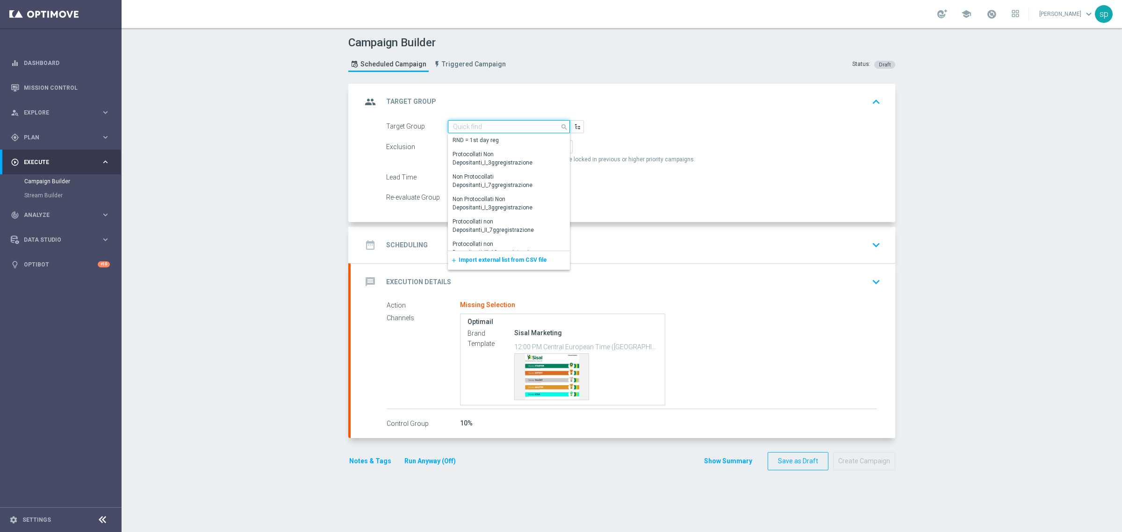
paste input "BF Retention 13.10 5€_dem"
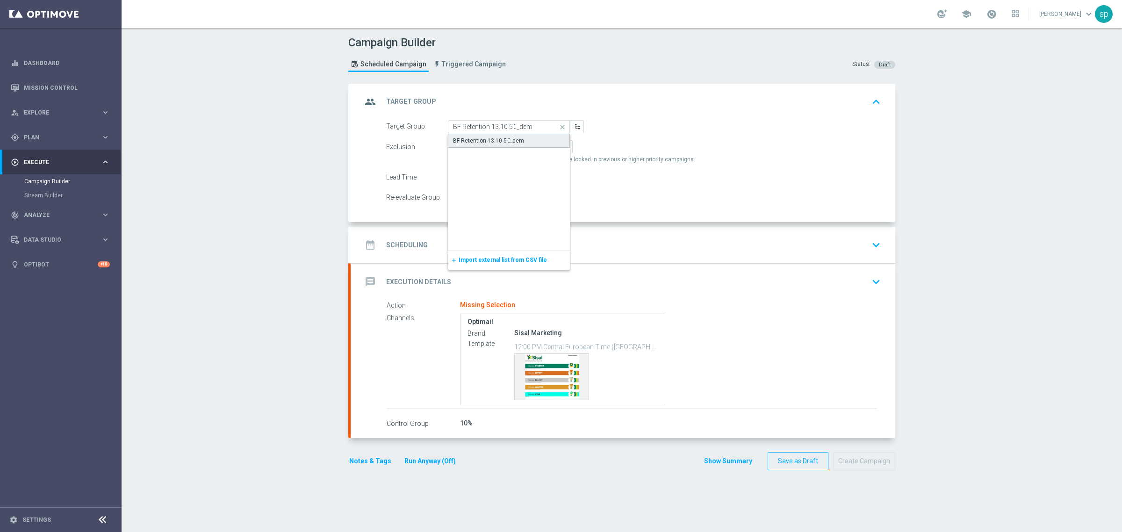
click at [501, 140] on div "BF Retention 13.10 5€_dem" at bounding box center [488, 141] width 71 height 8
type input "BF Retention 13.10 5€_dem"
click at [503, 145] on span "Include All" at bounding box center [504, 147] width 27 height 7
click at [498, 145] on input "Include All" at bounding box center [494, 148] width 6 height 6
radio input "true"
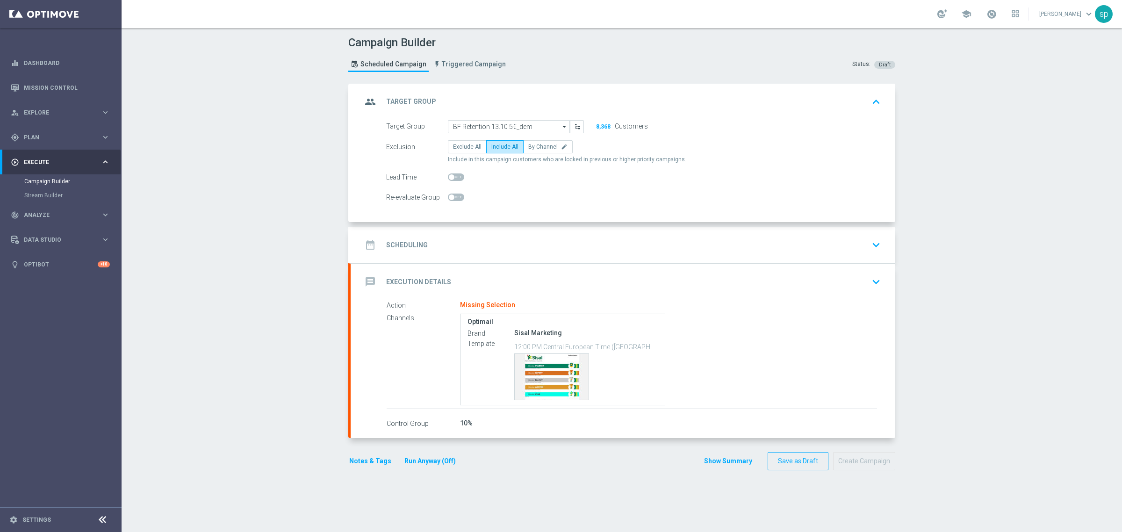
click at [421, 239] on div "date_range Scheduling" at bounding box center [395, 245] width 66 height 17
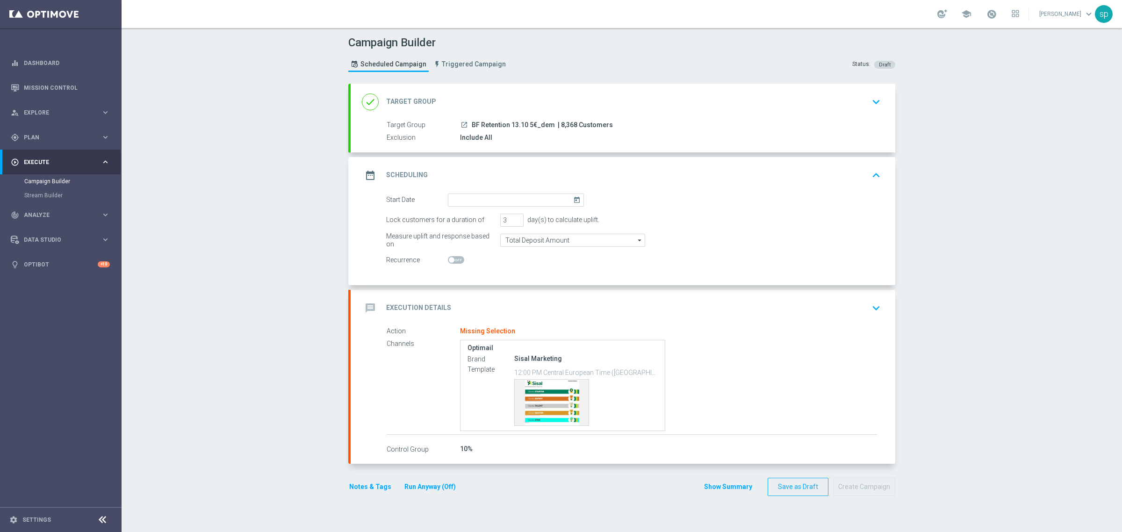
click at [573, 195] on icon "today" at bounding box center [578, 199] width 11 height 10
click at [484, 281] on span "14" at bounding box center [485, 281] width 15 height 15
type input "[DATE]"
click at [513, 222] on input "2" at bounding box center [511, 220] width 23 height 13
type input "1"
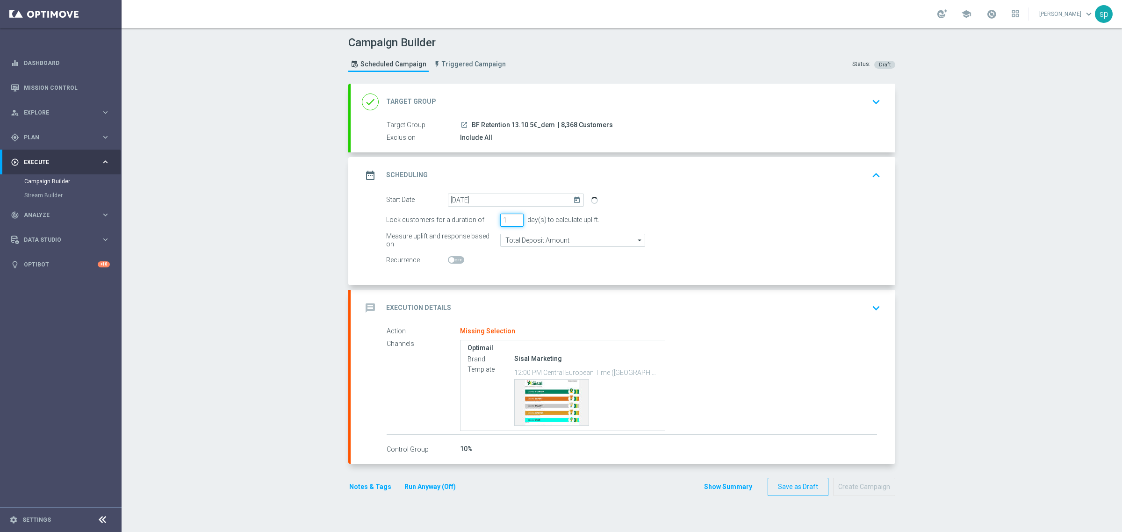
click at [513, 222] on input "1" at bounding box center [511, 220] width 23 height 13
click at [878, 305] on icon "keyboard_arrow_down" at bounding box center [876, 308] width 14 height 14
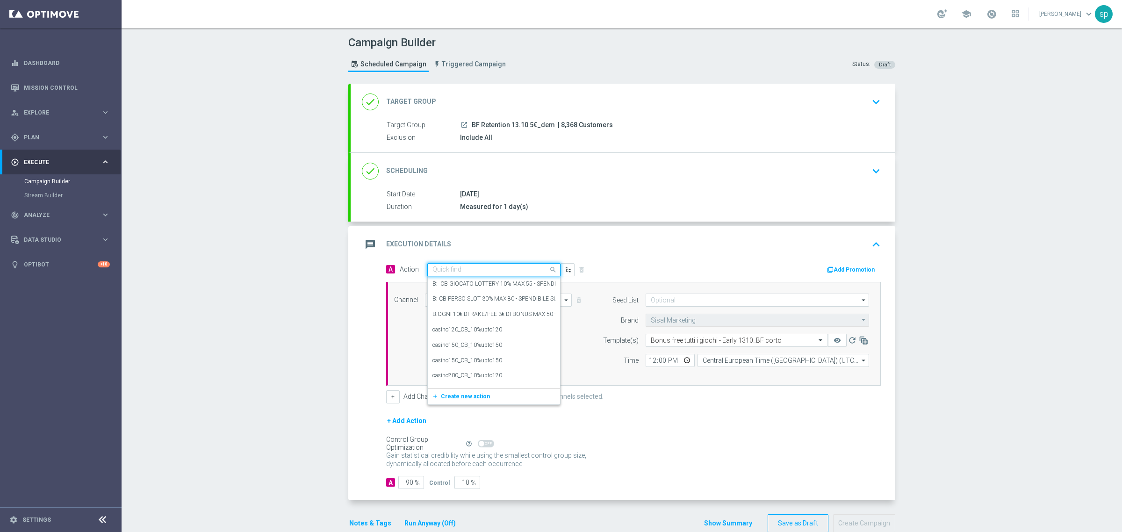
click at [455, 268] on input "text" at bounding box center [485, 270] width 104 height 8
type input "early"
click at [512, 299] on div "BF Early Life_AB TEST BF corto edit" at bounding box center [494, 301] width 123 height 15
click at [647, 361] on input "12:00" at bounding box center [670, 360] width 49 height 13
type input "15:20"
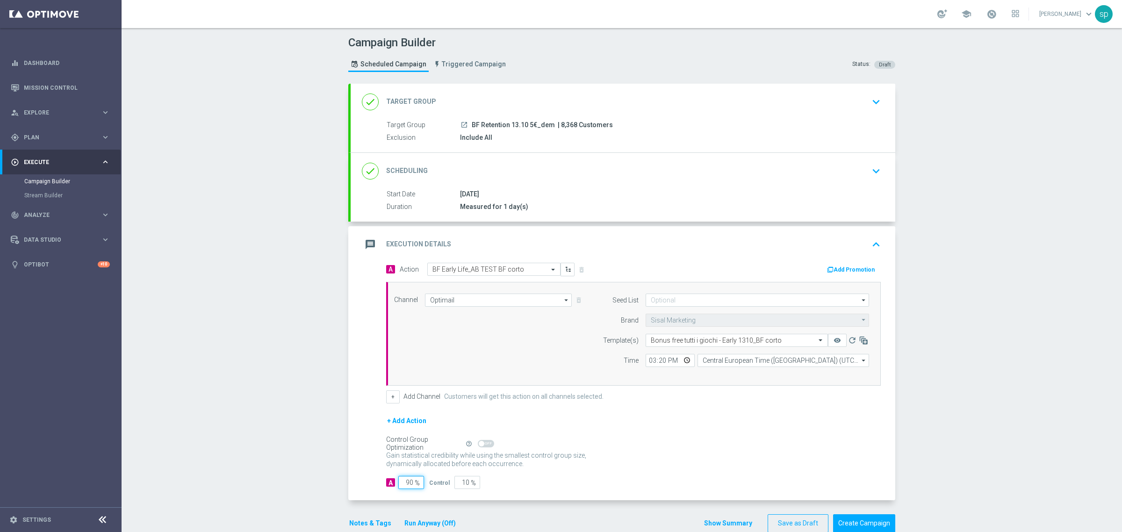
click at [407, 489] on input "90" at bounding box center [411, 482] width 26 height 13
type input "0"
type input "100"
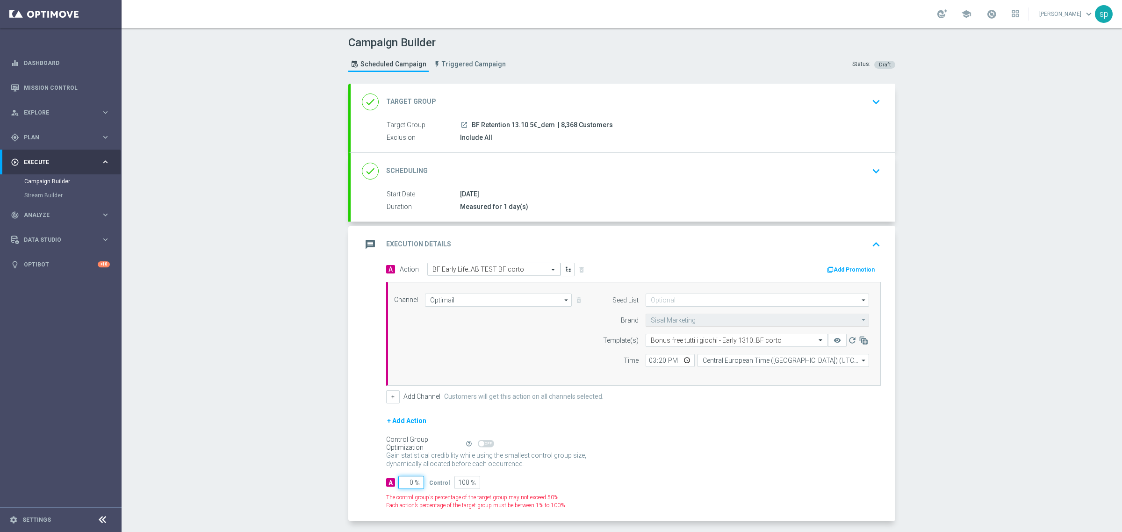
type input "10"
type input "90"
type input "100"
type input "0"
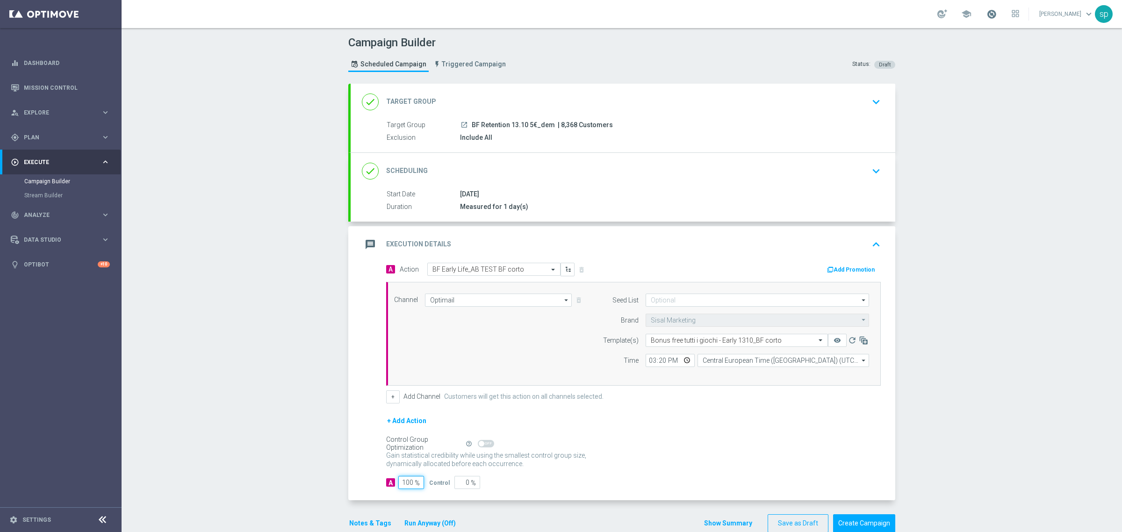
type input "100"
click at [997, 14] on span at bounding box center [992, 14] width 10 height 10
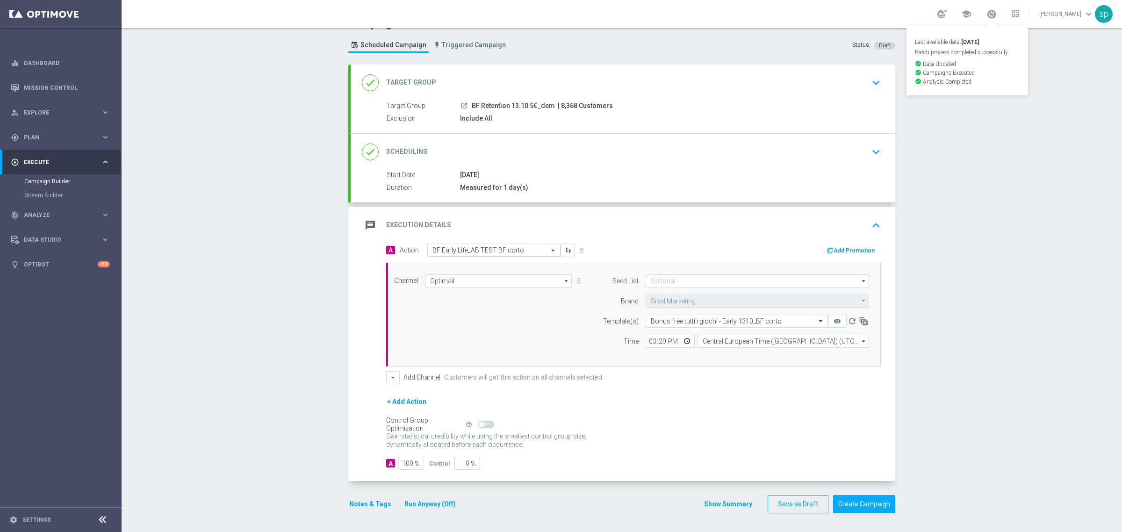
click at [367, 503] on button "Notes & Tags" at bounding box center [370, 504] width 44 height 12
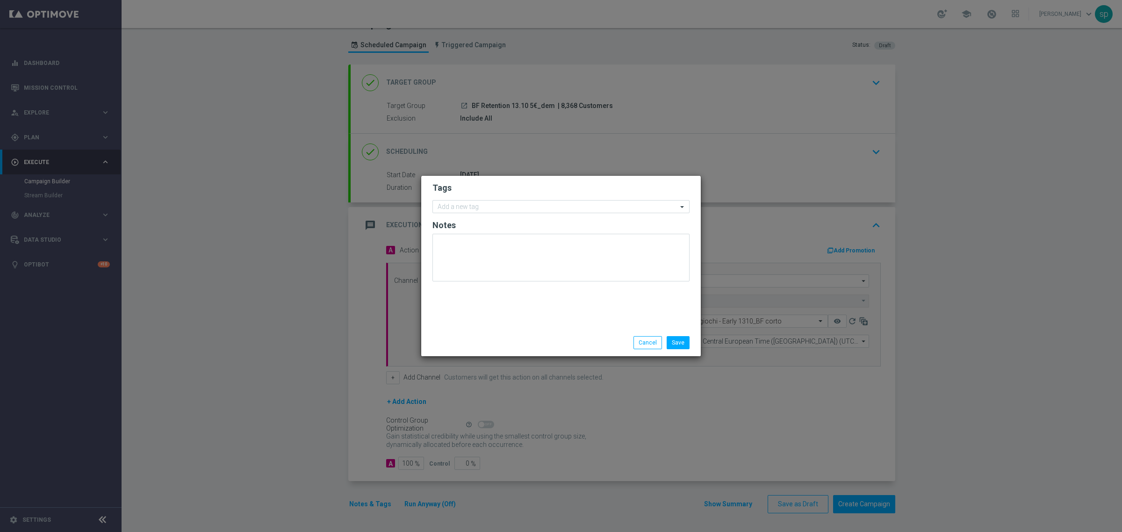
click at [486, 216] on form "Tags Add a new tag Notes" at bounding box center [561, 234] width 257 height 108
click at [501, 202] on div "Add a new tag" at bounding box center [555, 207] width 245 height 12
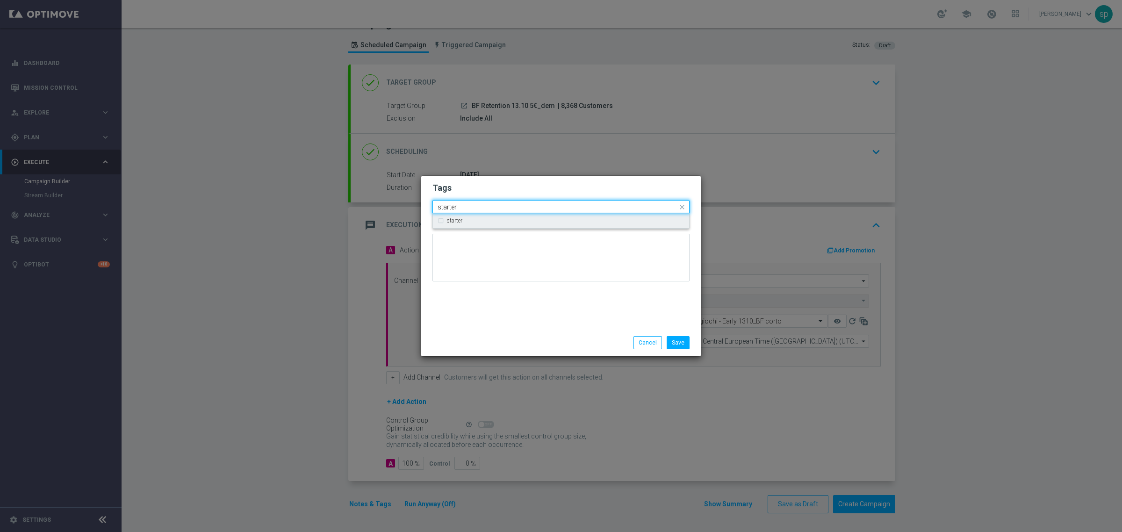
click at [495, 223] on div "starter" at bounding box center [566, 221] width 238 height 6
drag, startPoint x: 468, startPoint y: 203, endPoint x: 272, endPoint y: 220, distance: 196.6
click at [272, 220] on modal-container "Tags Quick find × starter starter starter Notes Save Cancel" at bounding box center [561, 266] width 1122 height 532
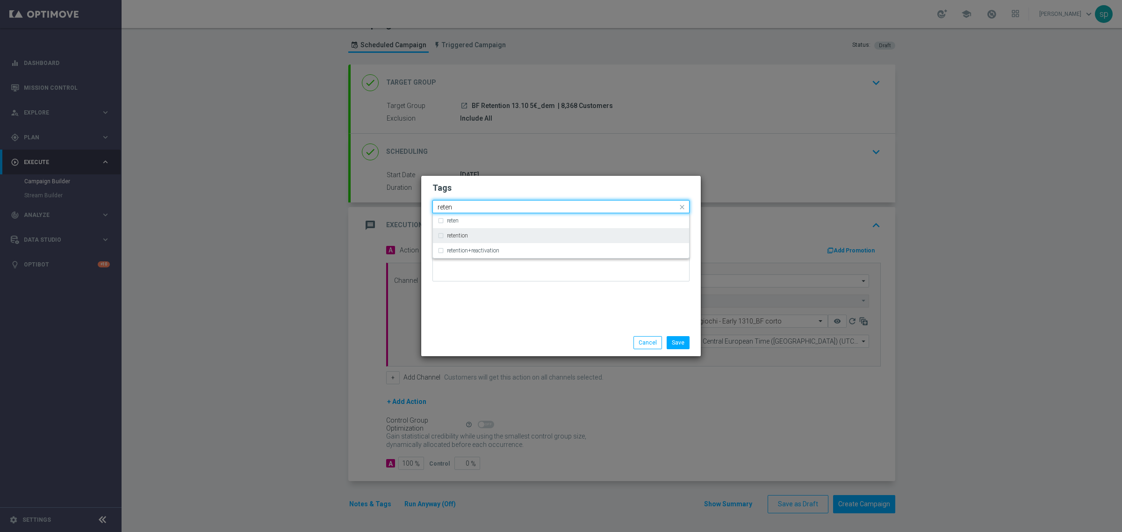
click at [450, 230] on div "retention" at bounding box center [561, 235] width 247 height 15
drag, startPoint x: 476, startPoint y: 203, endPoint x: 352, endPoint y: 206, distance: 123.9
click at [352, 206] on modal-container "Tags Quick find × starter × retention reten reten retention retention+reactivat…" at bounding box center [561, 266] width 1122 height 532
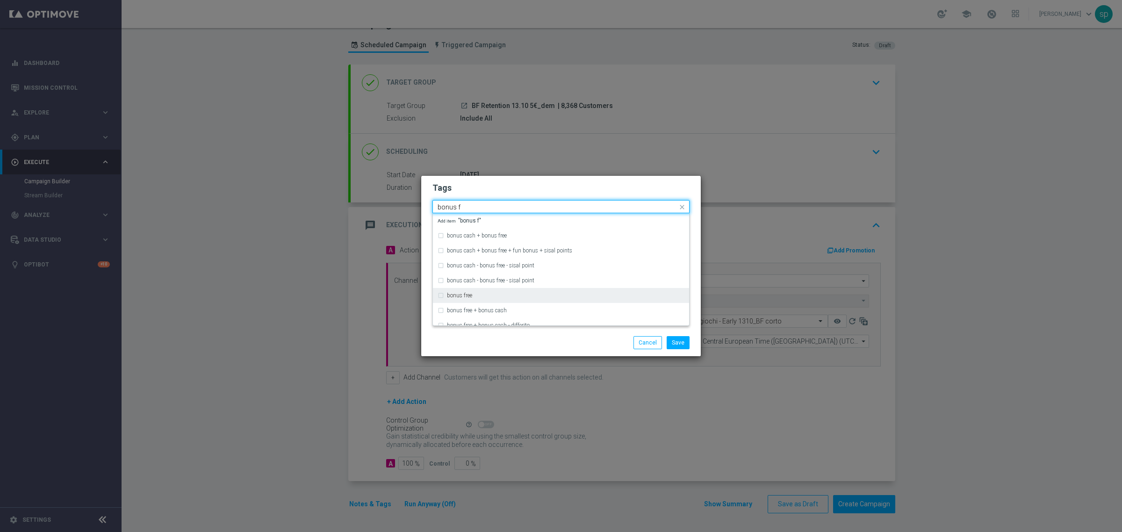
click at [489, 296] on div "bonus free" at bounding box center [566, 296] width 238 height 6
drag, startPoint x: 473, startPoint y: 205, endPoint x: 354, endPoint y: 199, distance: 119.4
click at [354, 199] on modal-container "Tags Quick find × starter × retention × bonus free bonus f bonus cash + bonus f…" at bounding box center [561, 266] width 1122 height 532
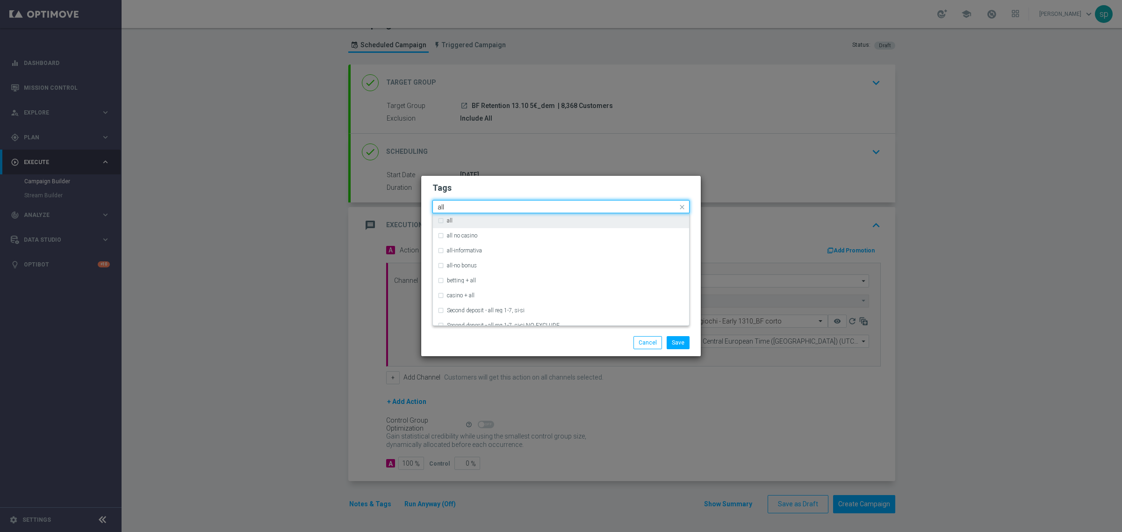
click at [490, 226] on div "all" at bounding box center [561, 220] width 247 height 15
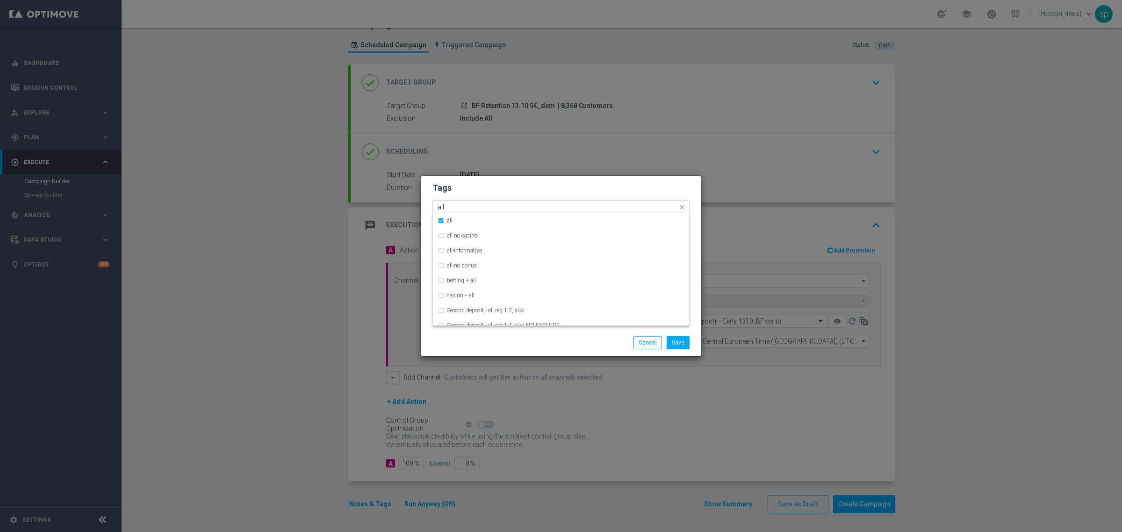
click at [466, 203] on input "all" at bounding box center [558, 207] width 240 height 8
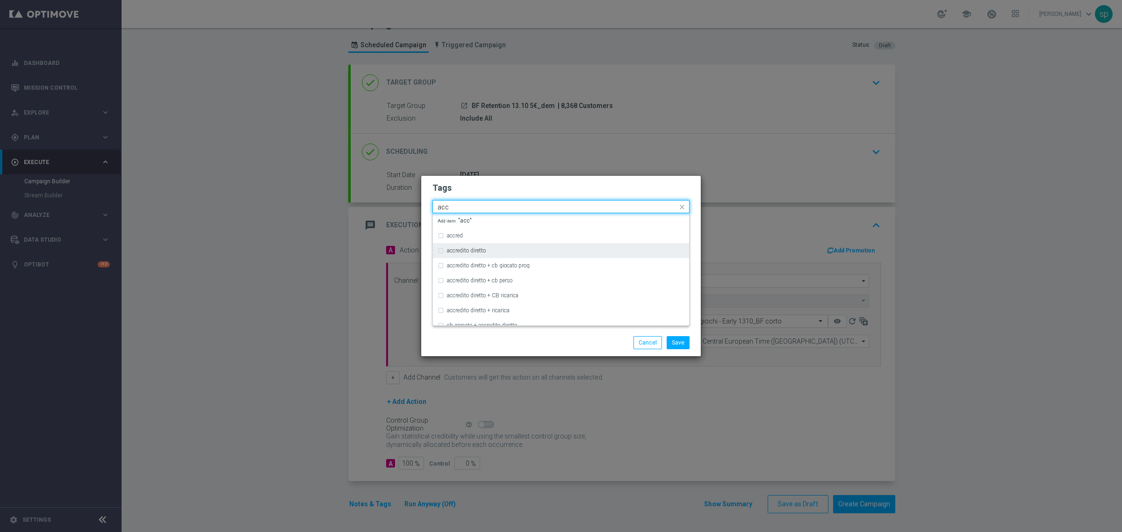
click at [498, 248] on div "accredito diretto" at bounding box center [566, 251] width 238 height 6
type input "acc"
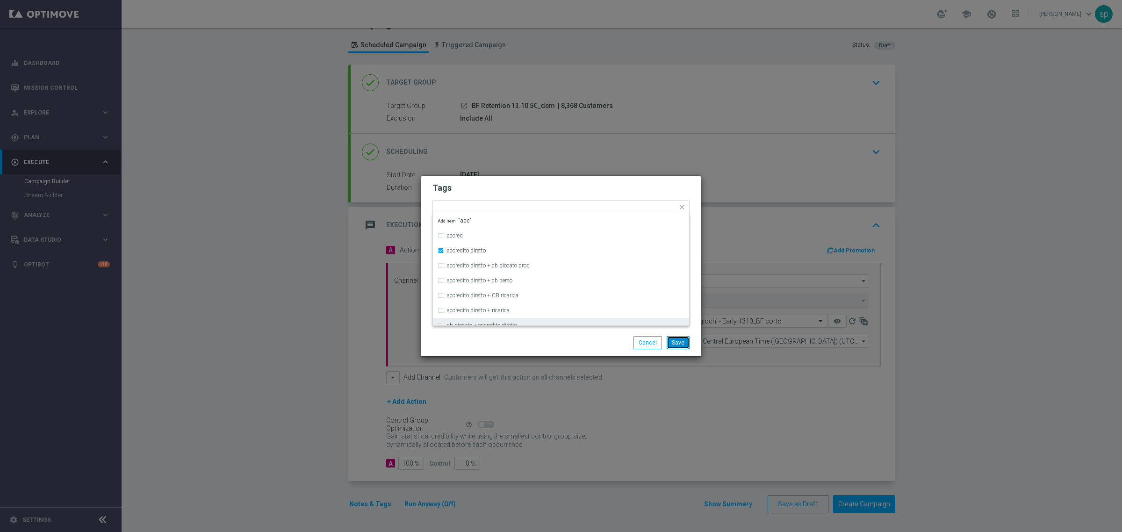
click at [679, 341] on button "Save" at bounding box center [678, 342] width 23 height 13
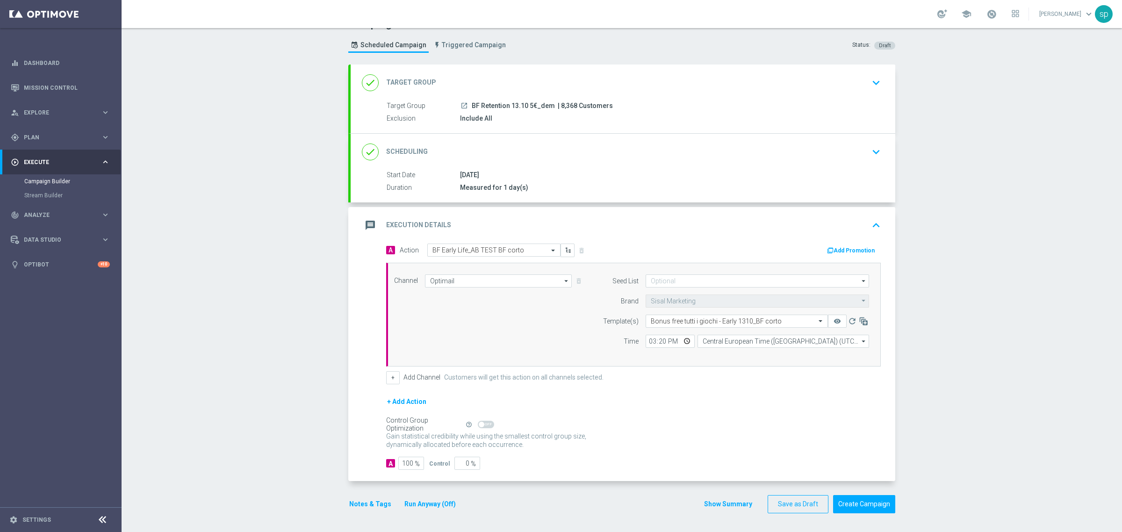
click at [357, 506] on button "Notes & Tags" at bounding box center [370, 504] width 44 height 12
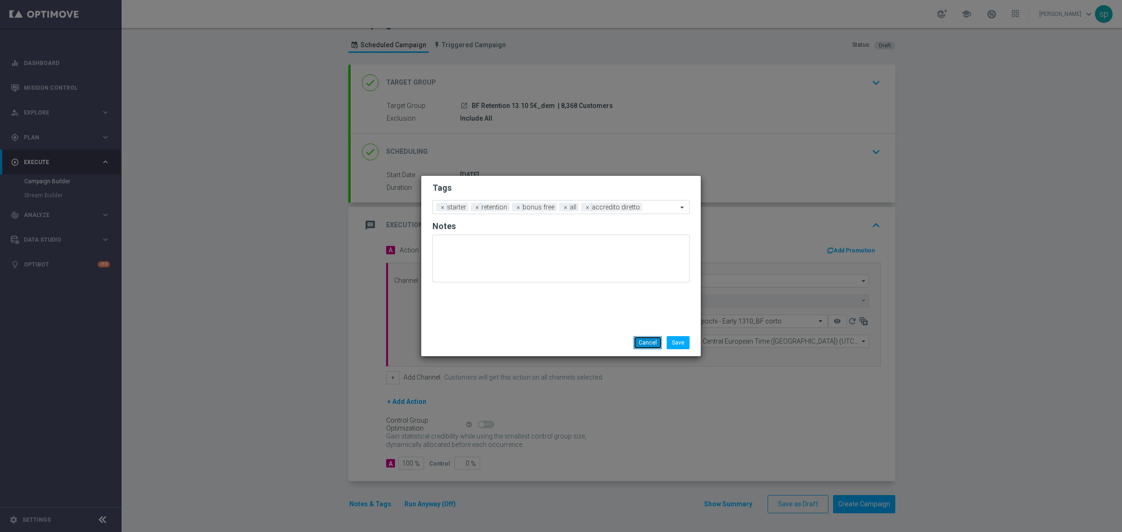
click at [657, 342] on button "Cancel" at bounding box center [648, 342] width 29 height 13
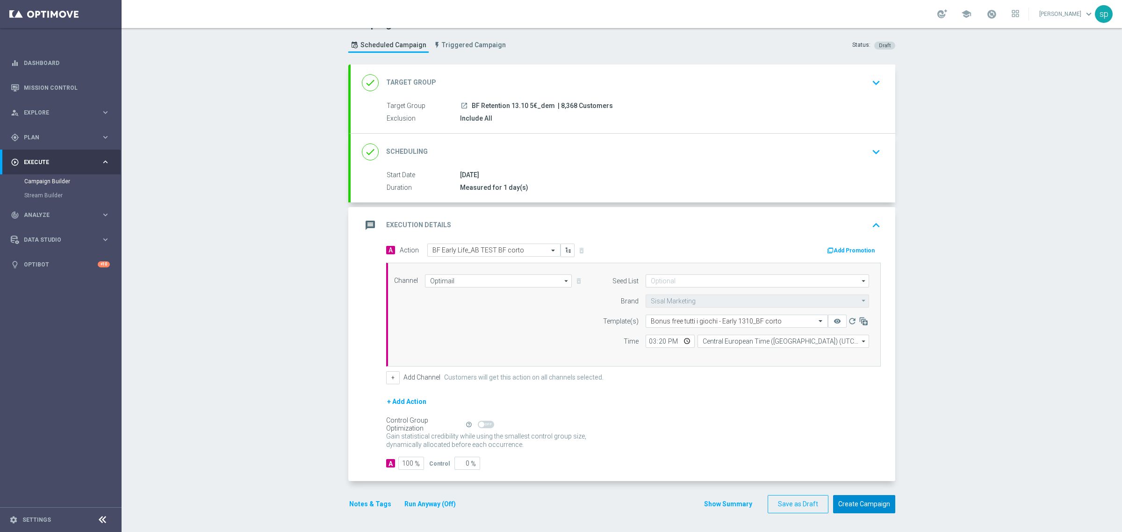
click at [873, 511] on button "Create Campaign" at bounding box center [864, 504] width 62 height 18
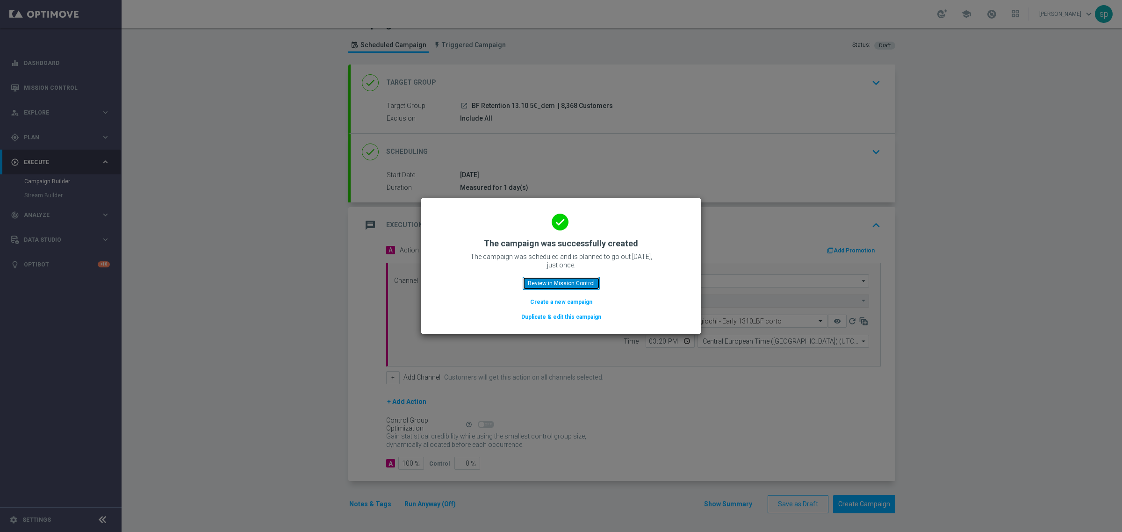
click at [567, 282] on button "Review in Mission Control" at bounding box center [561, 283] width 77 height 13
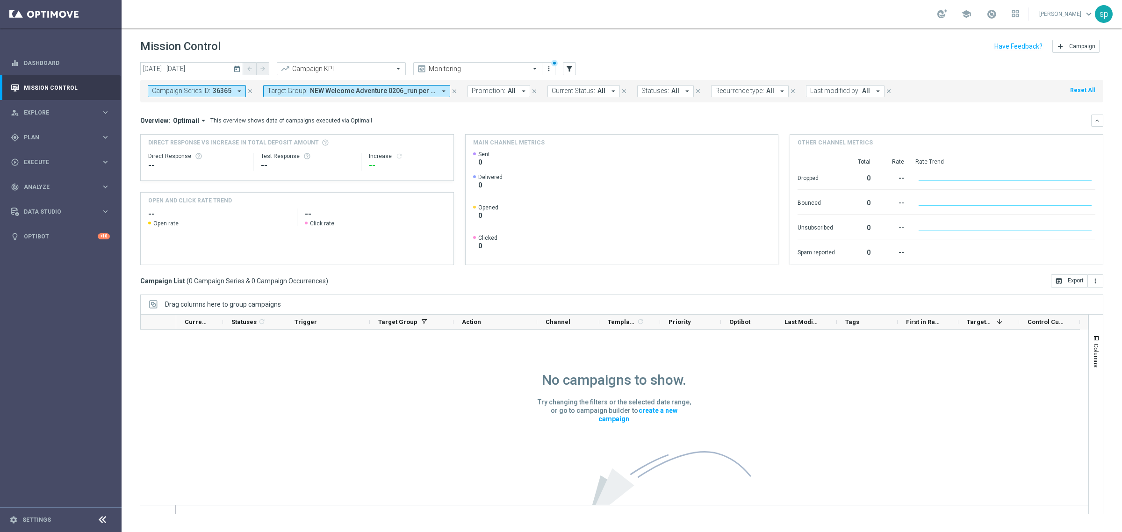
click at [567, 282] on div "Campaign List ( 0 Campaign Series & 0 Campaign Occurrences ) open_in_browser Ex…" at bounding box center [621, 280] width 963 height 13
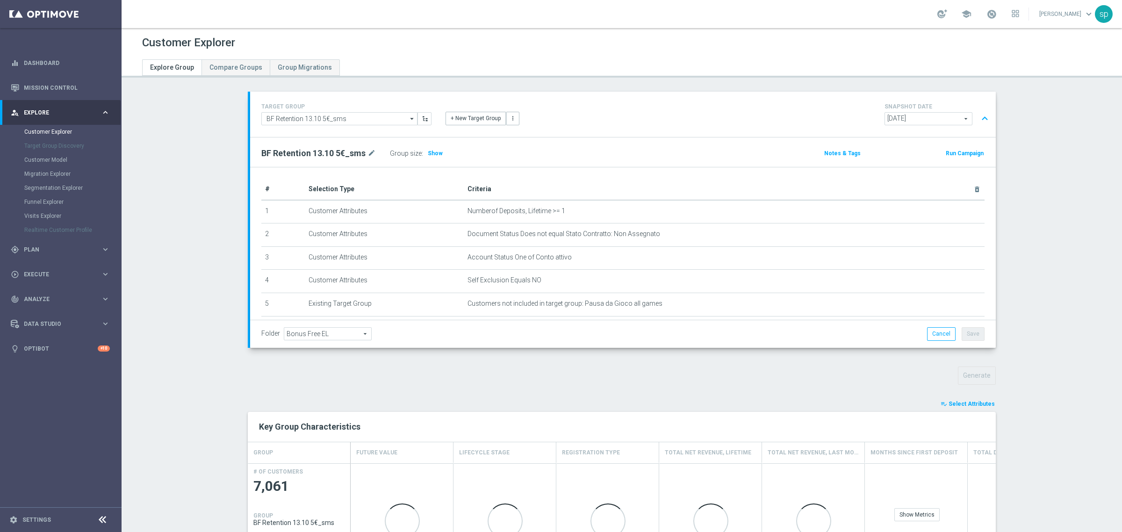
click at [975, 408] on button "playlist_add_check Select Attributes" at bounding box center [968, 404] width 56 height 10
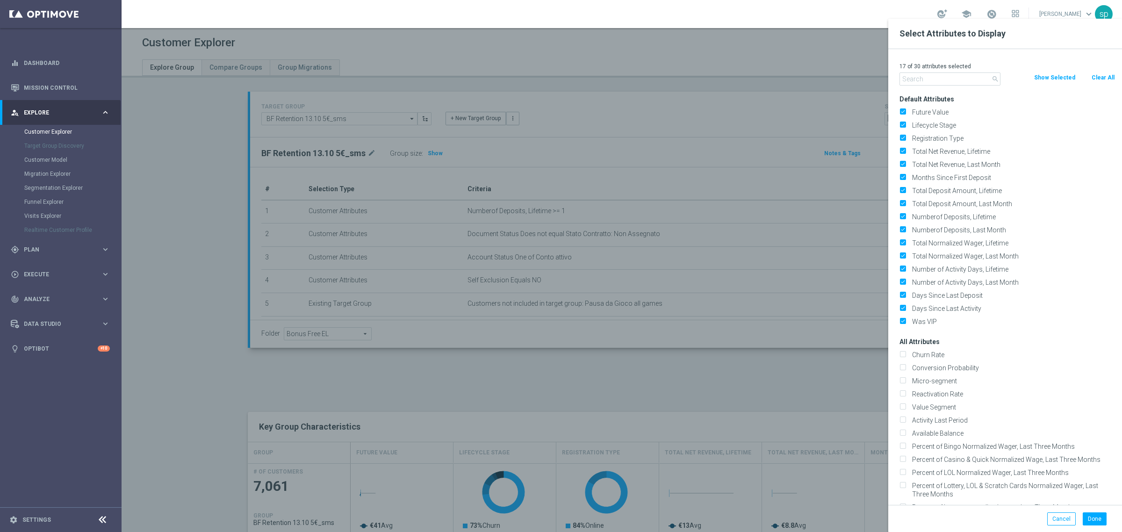
click at [1105, 73] on button "Clear All" at bounding box center [1103, 77] width 25 height 10
checkbox input "false"
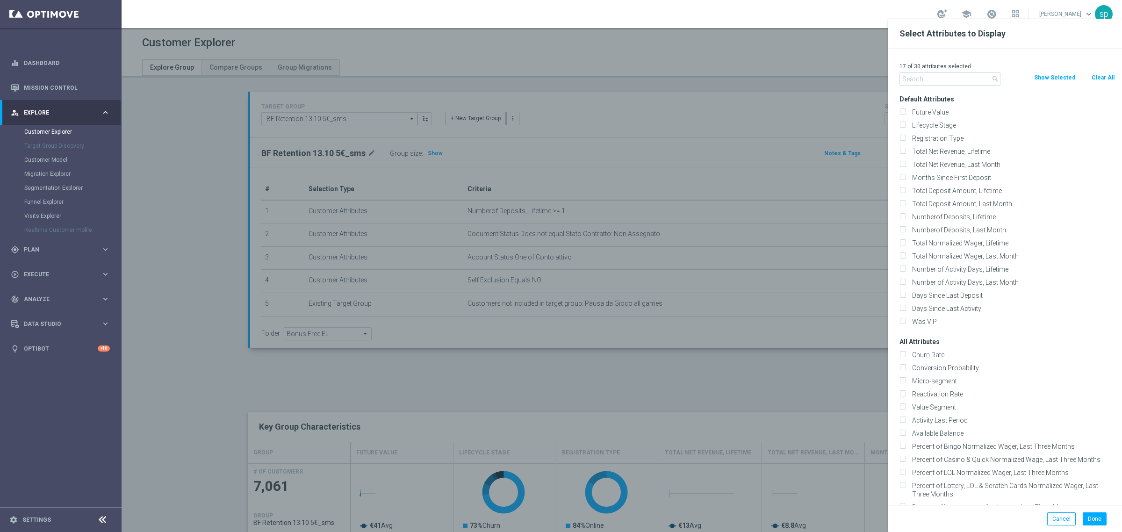
checkbox input "false"
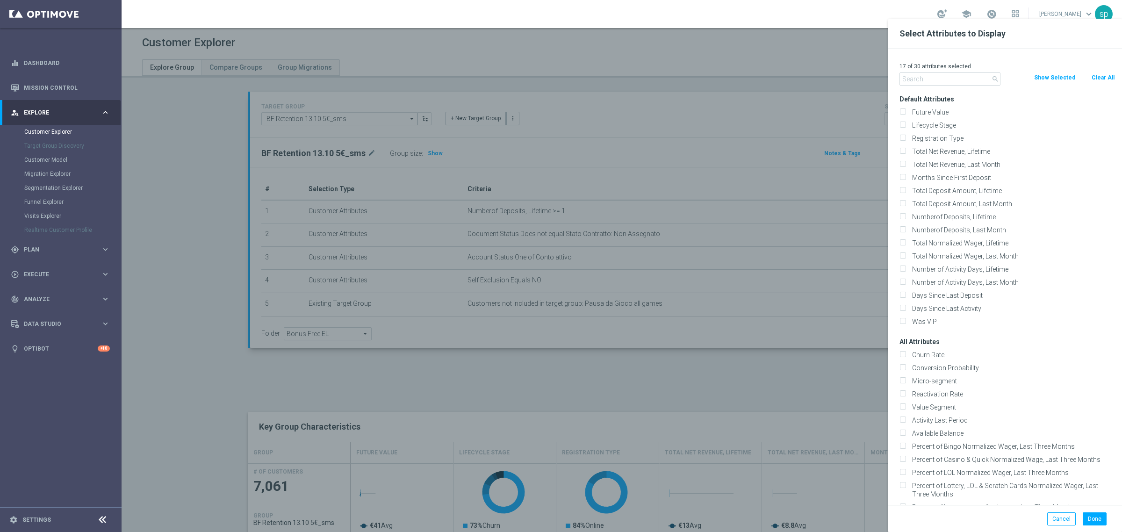
checkbox input "false"
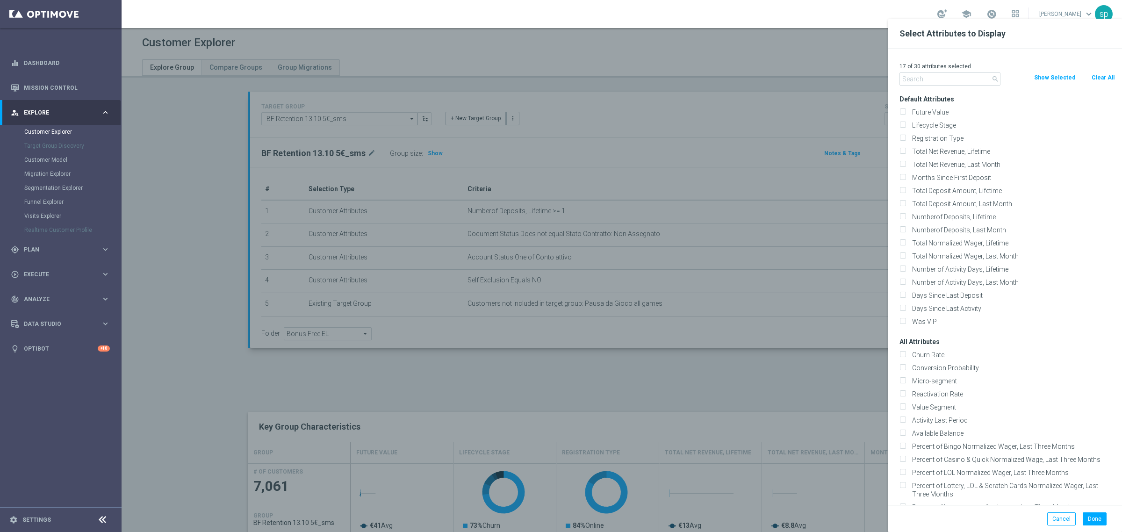
checkbox input "false"
click at [952, 75] on input "text" at bounding box center [950, 78] width 101 height 13
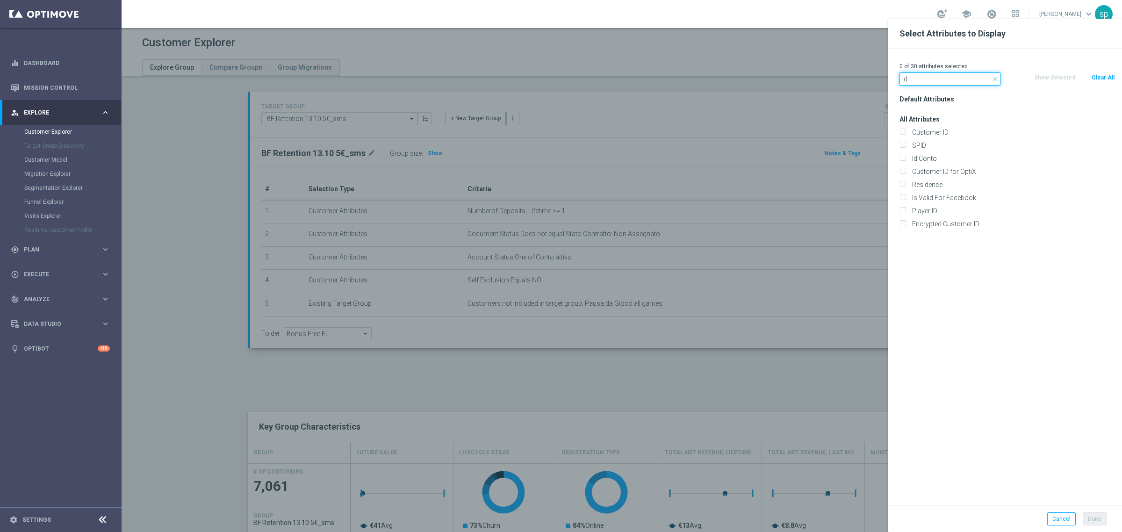
type input "id"
click at [945, 153] on div "Id Conto" at bounding box center [1008, 158] width 230 height 13
click at [938, 157] on label "Id Conto" at bounding box center [1012, 158] width 206 height 8
click at [906, 157] on input "Id Conto" at bounding box center [903, 160] width 6 height 6
checkbox input "true"
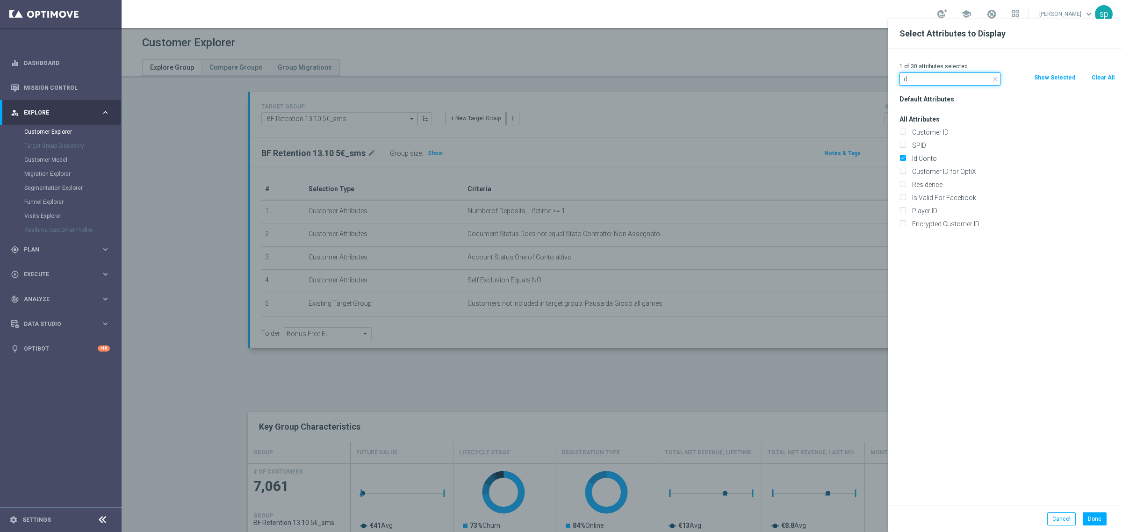
click at [927, 82] on input "id" at bounding box center [950, 78] width 101 height 13
type input "i"
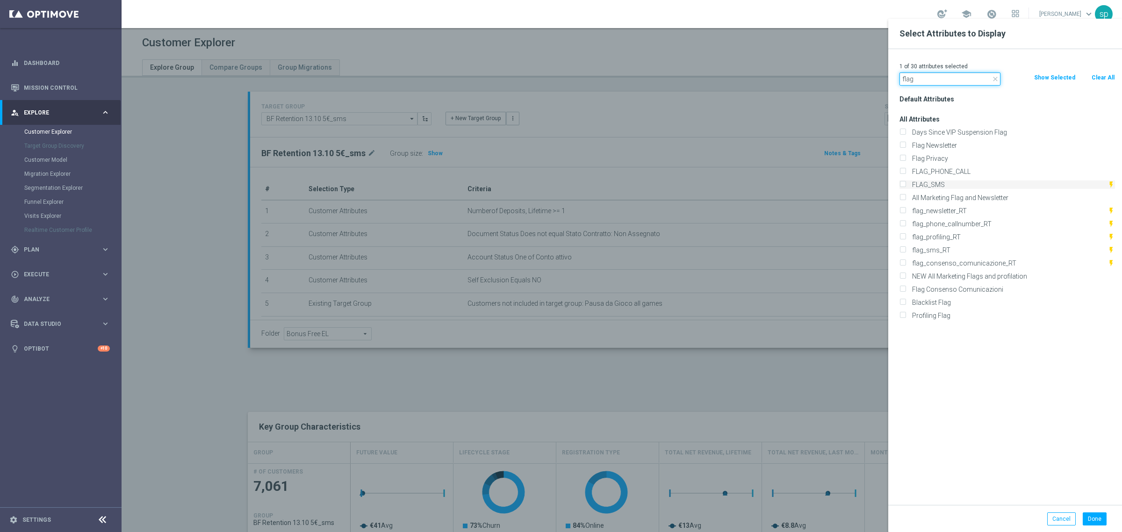
type input "flag"
click at [950, 185] on label "FLAG_SMS" at bounding box center [1008, 184] width 199 height 8
click at [906, 185] on input "FLAG_SMS" at bounding box center [903, 186] width 6 height 6
checkbox input "true"
click at [953, 314] on label "Profiling Flag" at bounding box center [1012, 315] width 206 height 8
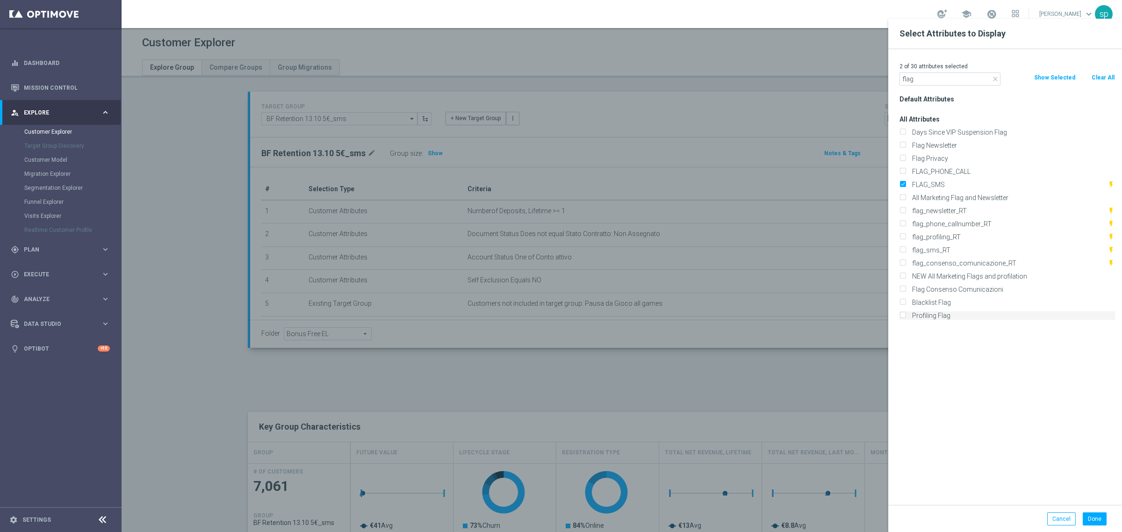
click at [906, 314] on input "Profiling Flag" at bounding box center [903, 317] width 6 height 6
checkbox input "true"
click at [924, 86] on div "3 of 30 attributes selected close flag Clear All Show Selected Default Attribut…" at bounding box center [1005, 277] width 234 height 456
click at [927, 79] on input "flag" at bounding box center [950, 78] width 101 height 13
type input "f"
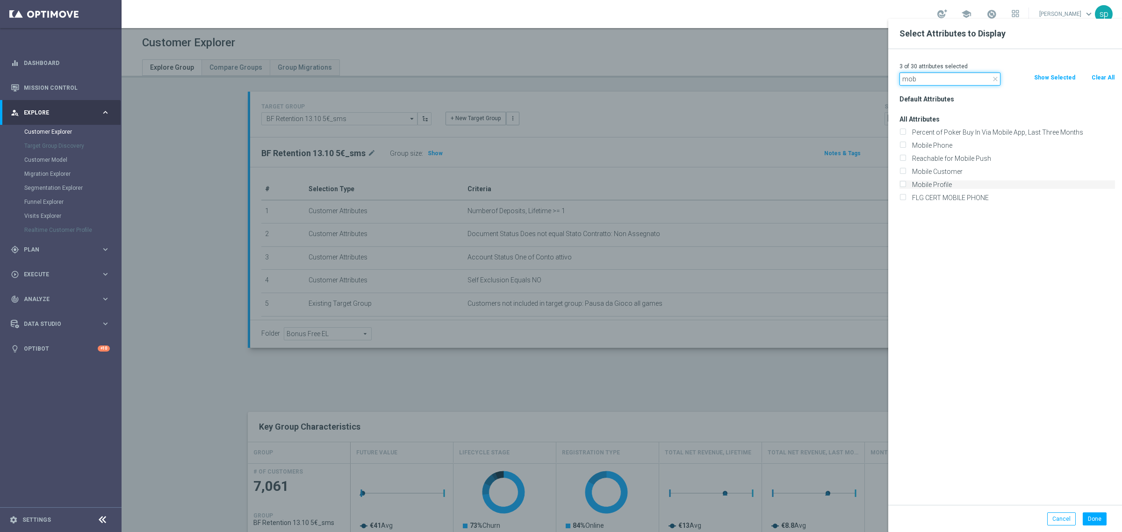
type input "mob"
click at [949, 180] on label "Mobile Profile" at bounding box center [1012, 184] width 206 height 8
click at [906, 183] on input "Mobile Profile" at bounding box center [903, 186] width 6 height 6
checkbox input "true"
click at [942, 148] on label "Mobile Phone" at bounding box center [1012, 145] width 206 height 8
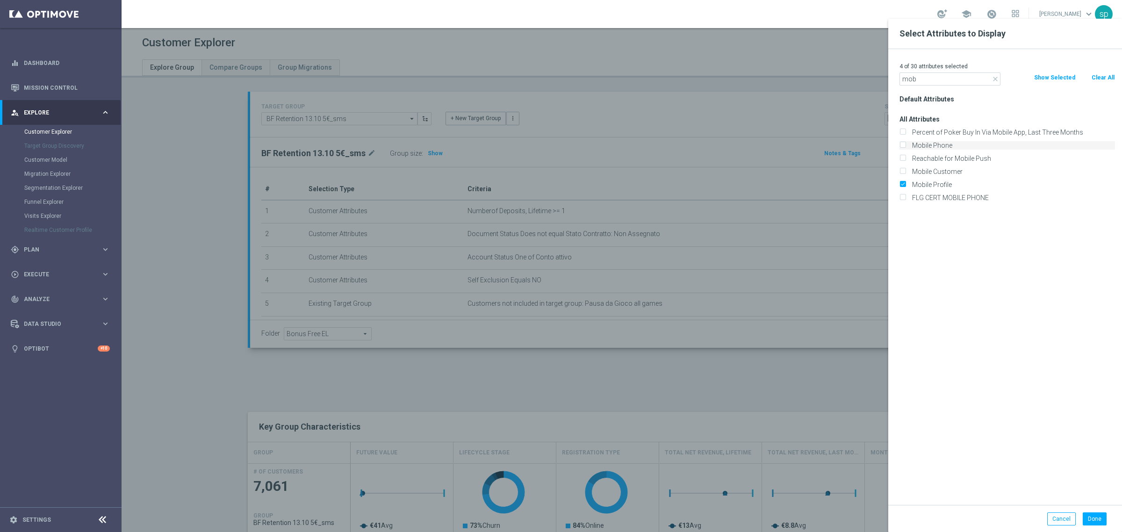
click at [906, 148] on input "Mobile Phone" at bounding box center [903, 147] width 6 height 6
checkbox input "true"
click at [948, 186] on label "Mobile Profile" at bounding box center [1012, 184] width 206 height 8
click at [906, 186] on input "Mobile Profile" at bounding box center [903, 186] width 6 height 6
checkbox input "false"
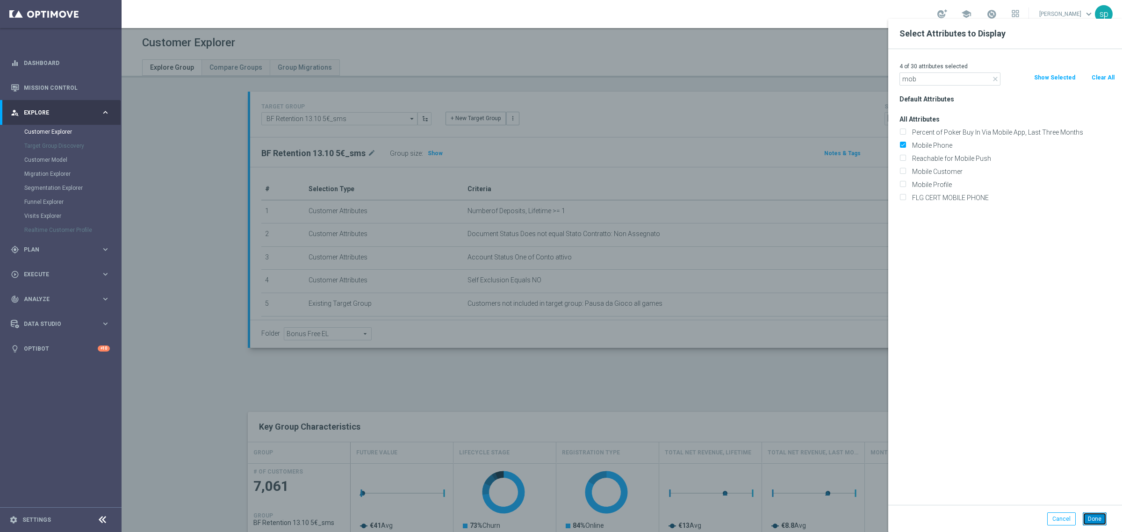
click at [1093, 521] on button "Done" at bounding box center [1095, 519] width 24 height 13
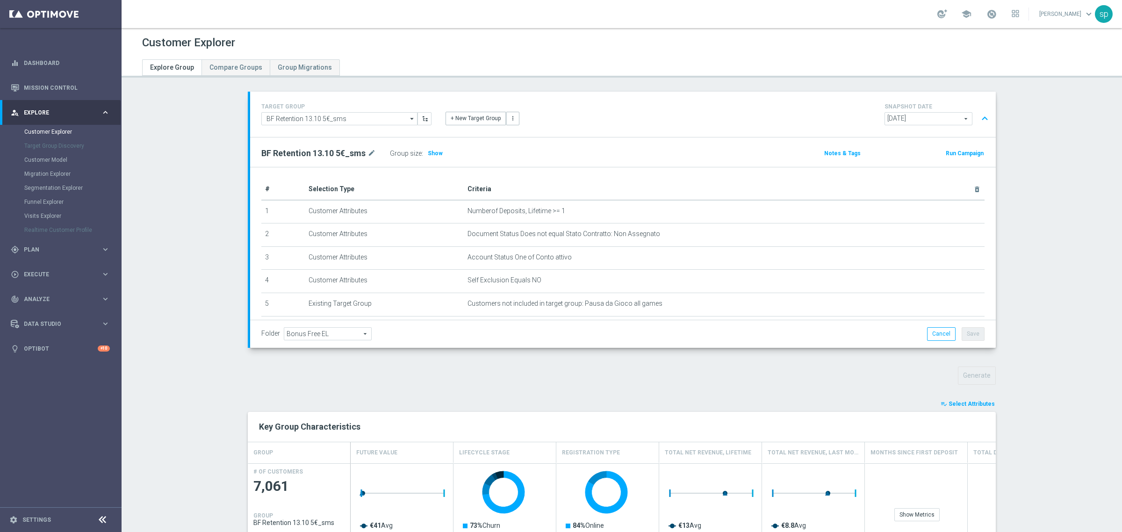
type input "Search"
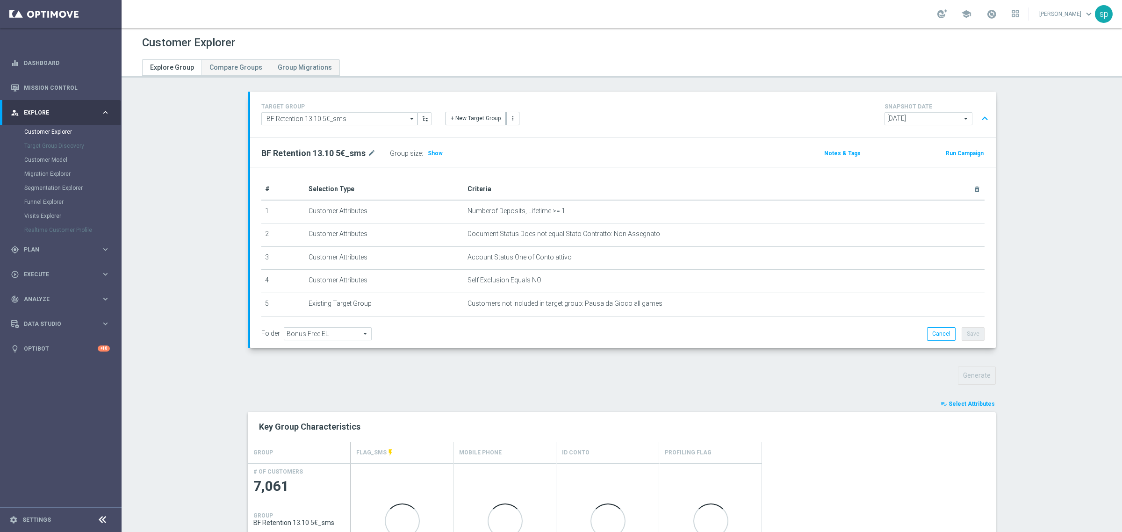
scroll to position [343, 0]
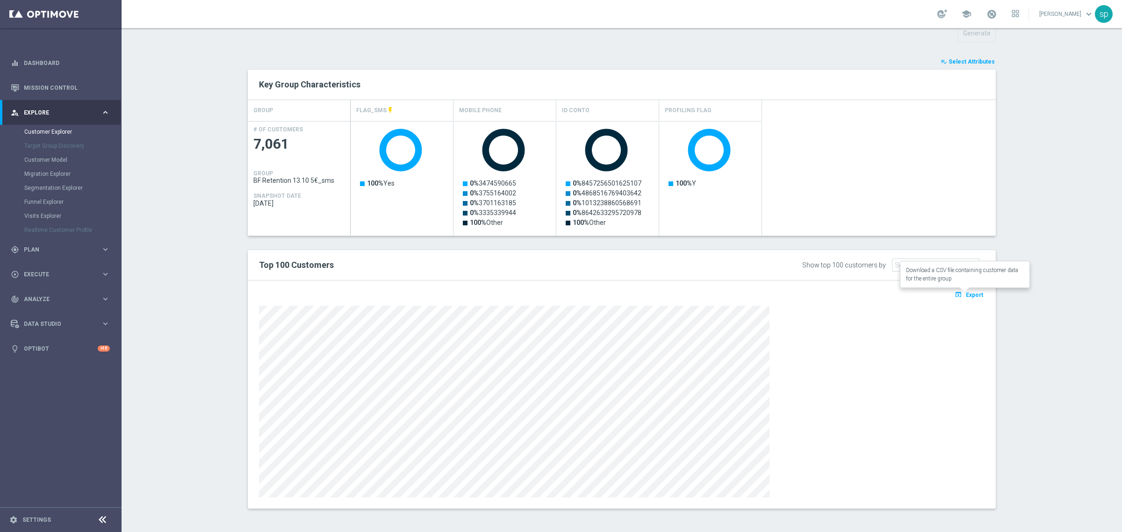
click at [977, 293] on span "Export" at bounding box center [974, 295] width 17 height 7
